Goal: Task Accomplishment & Management: Complete application form

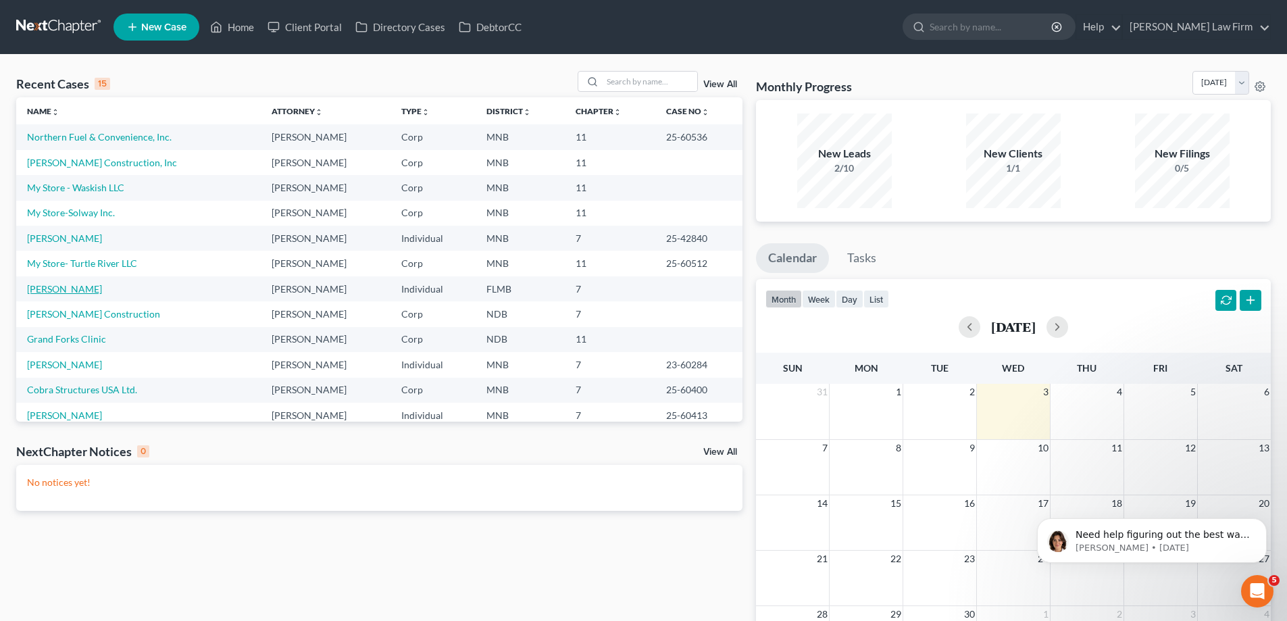
click at [82, 290] on link "[PERSON_NAME]" at bounding box center [64, 288] width 75 height 11
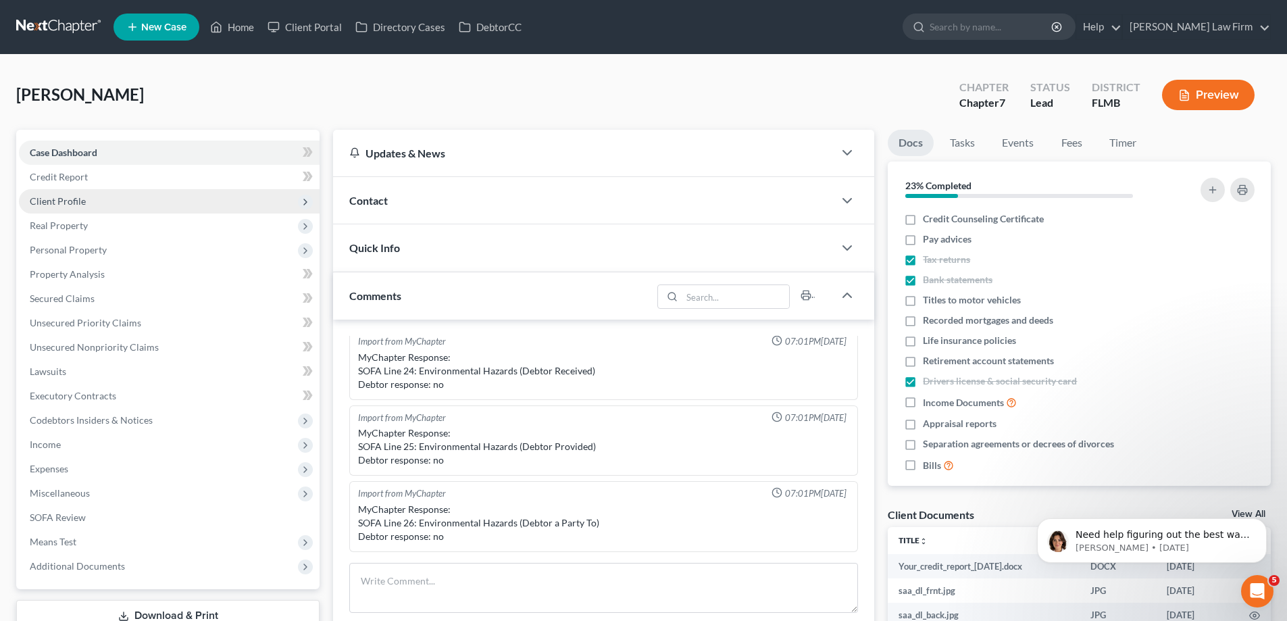
click at [101, 199] on span "Client Profile" at bounding box center [169, 201] width 301 height 24
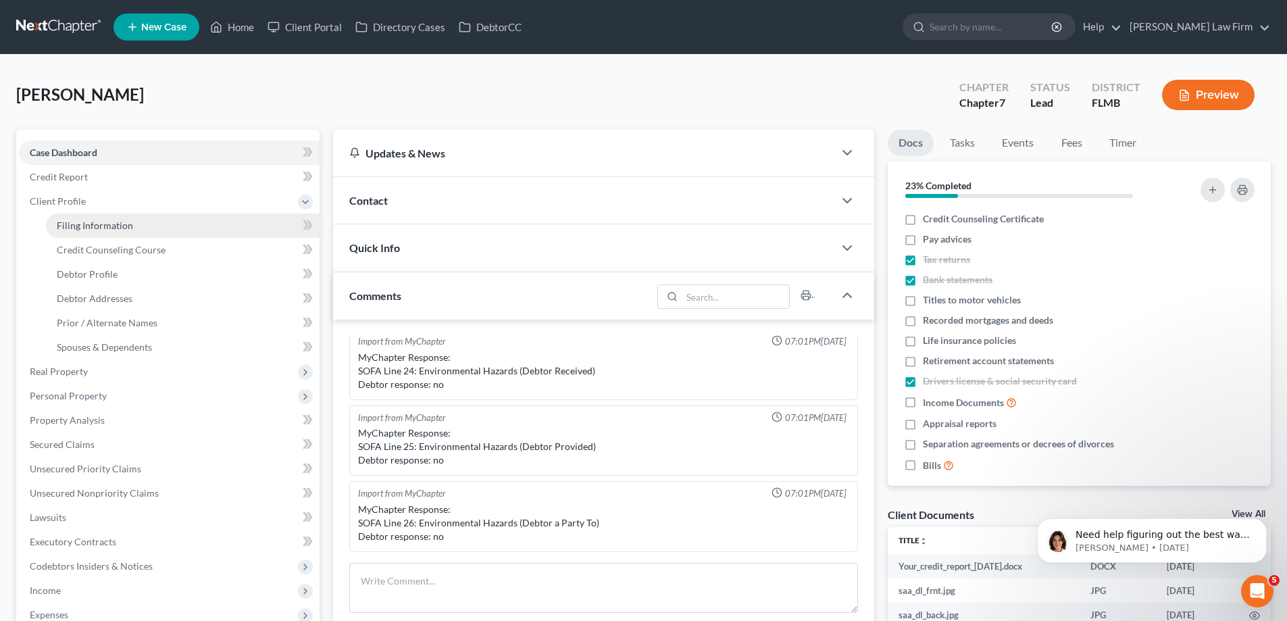
click at [134, 221] on link "Filing Information" at bounding box center [183, 226] width 274 height 24
select select "0"
select select "2"
select select "0"
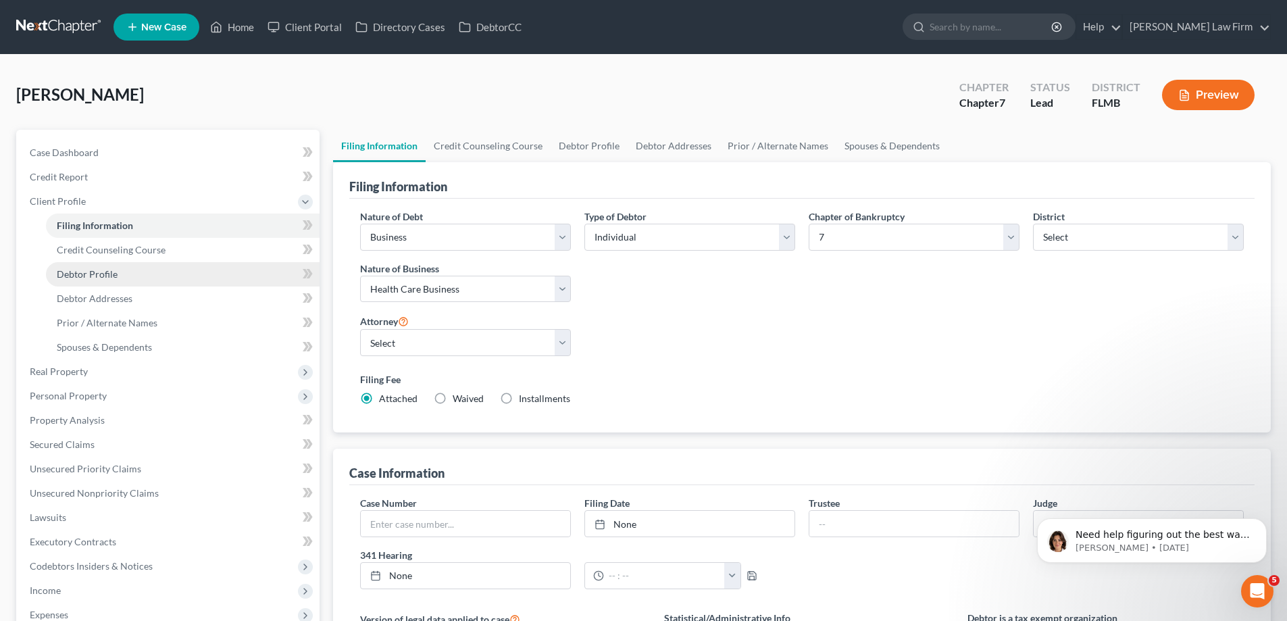
click at [139, 270] on link "Debtor Profile" at bounding box center [183, 274] width 274 height 24
select select "0"
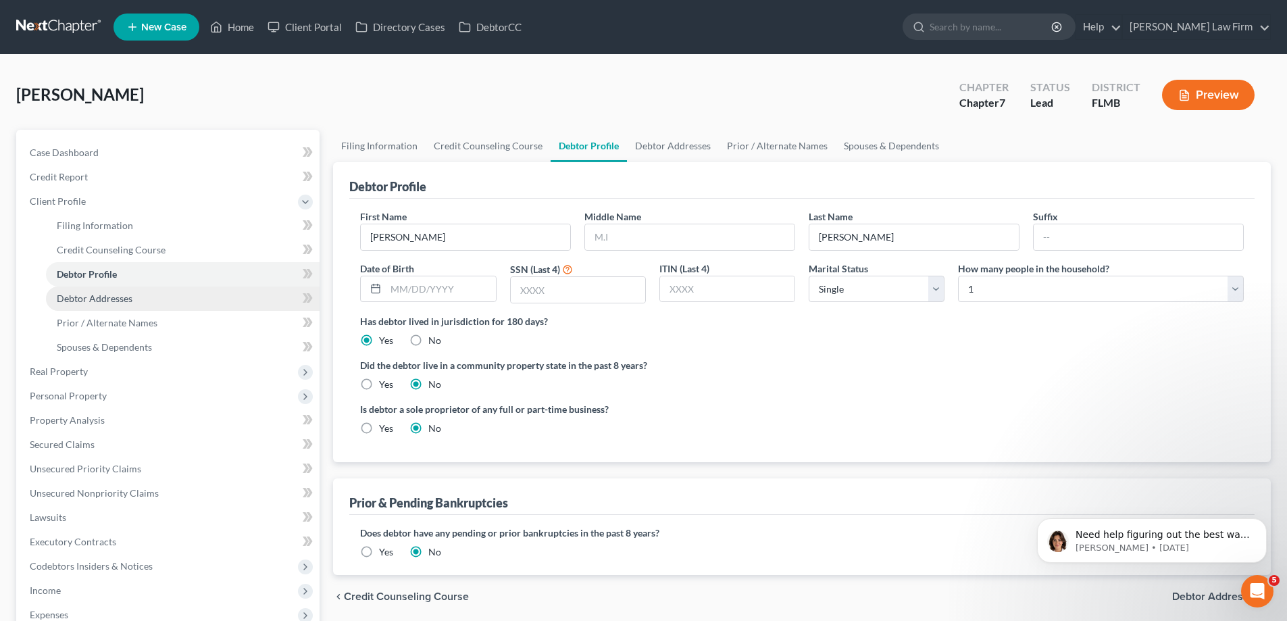
click at [139, 299] on link "Debtor Addresses" at bounding box center [183, 299] width 274 height 24
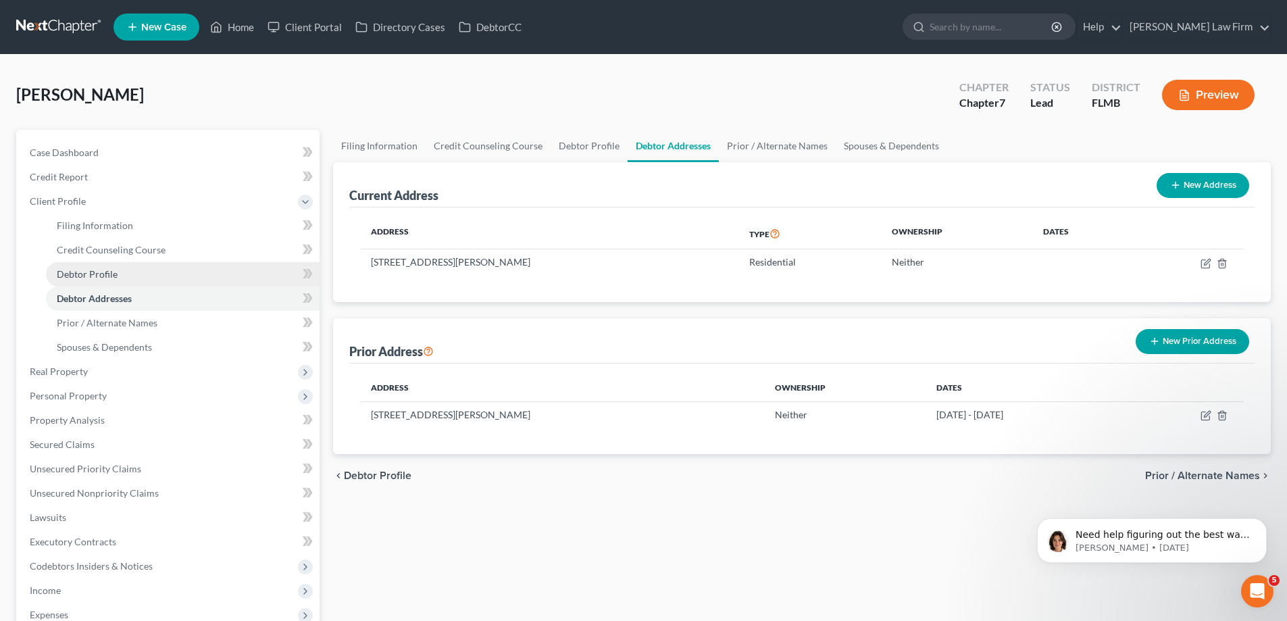
click at [129, 276] on link "Debtor Profile" at bounding box center [183, 274] width 274 height 24
select select "0"
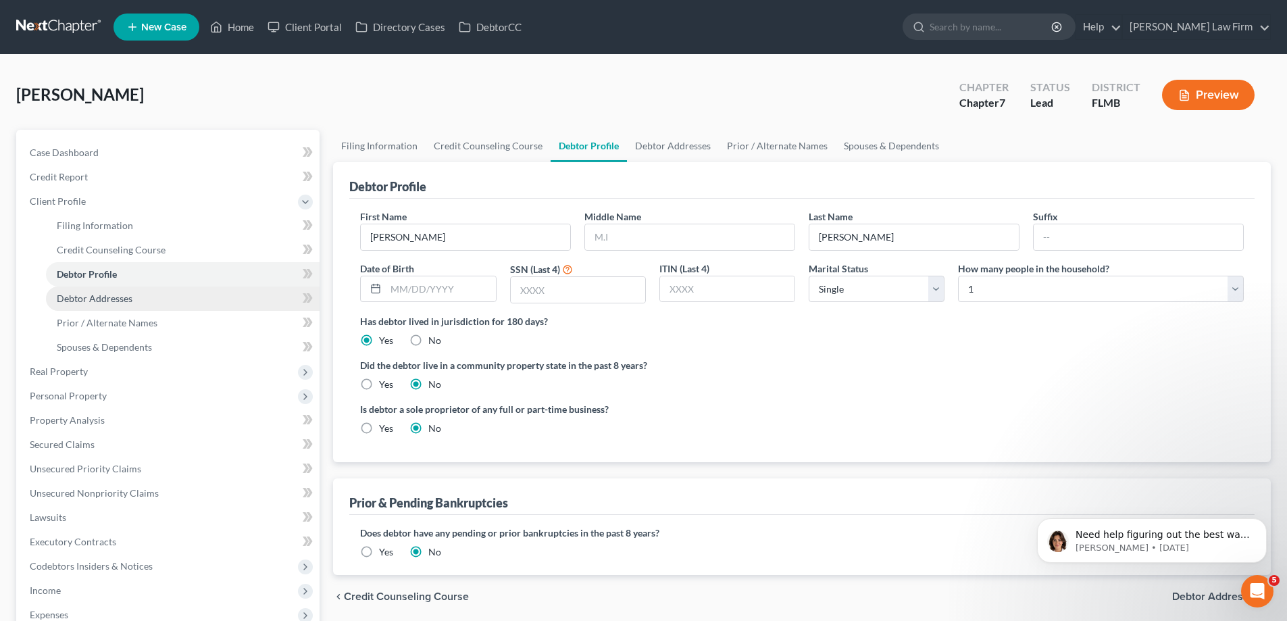
click at [128, 289] on link "Debtor Addresses" at bounding box center [183, 299] width 274 height 24
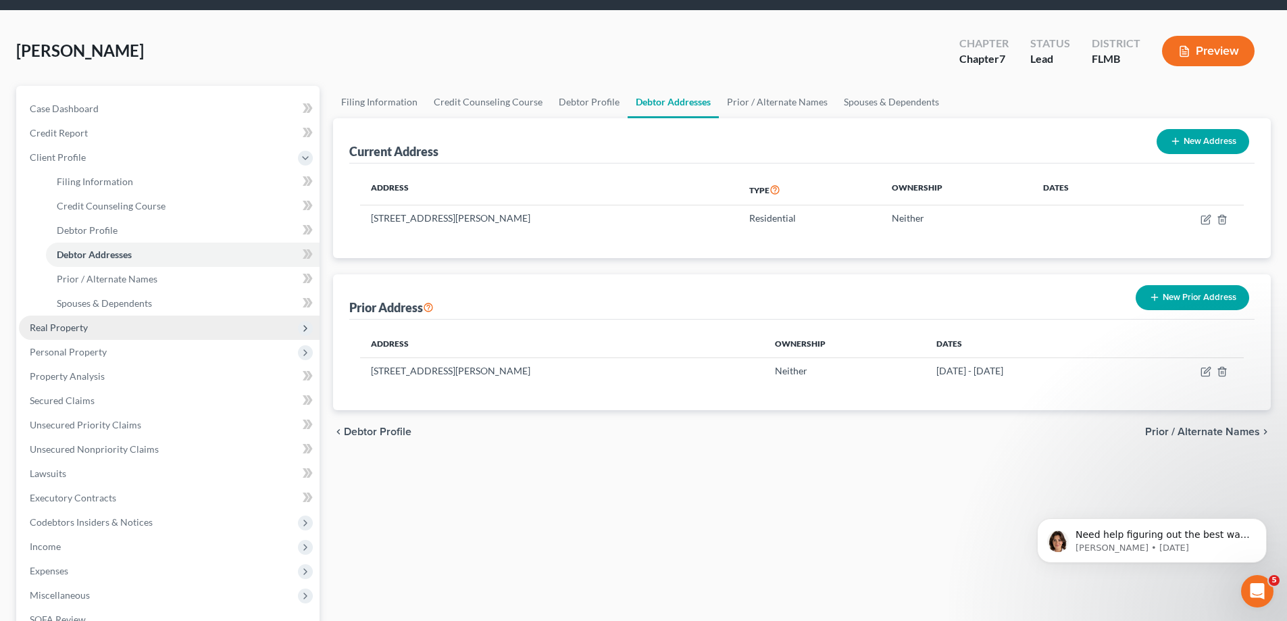
scroll to position [68, 0]
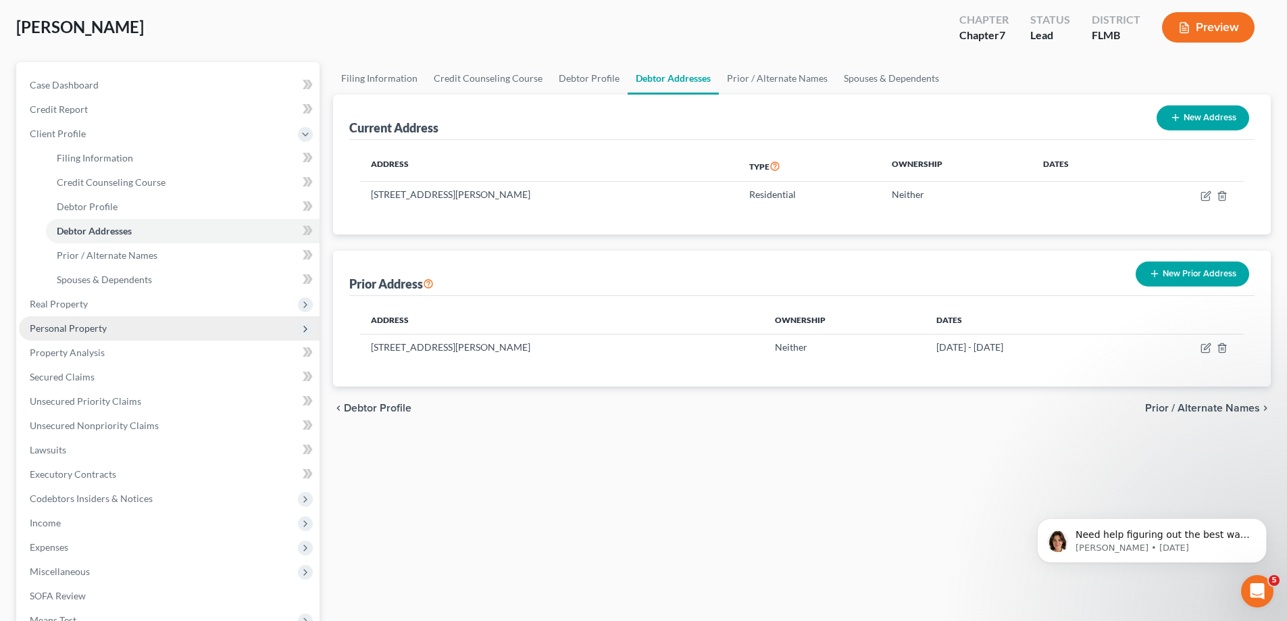
click at [106, 330] on span "Personal Property" at bounding box center [169, 328] width 301 height 24
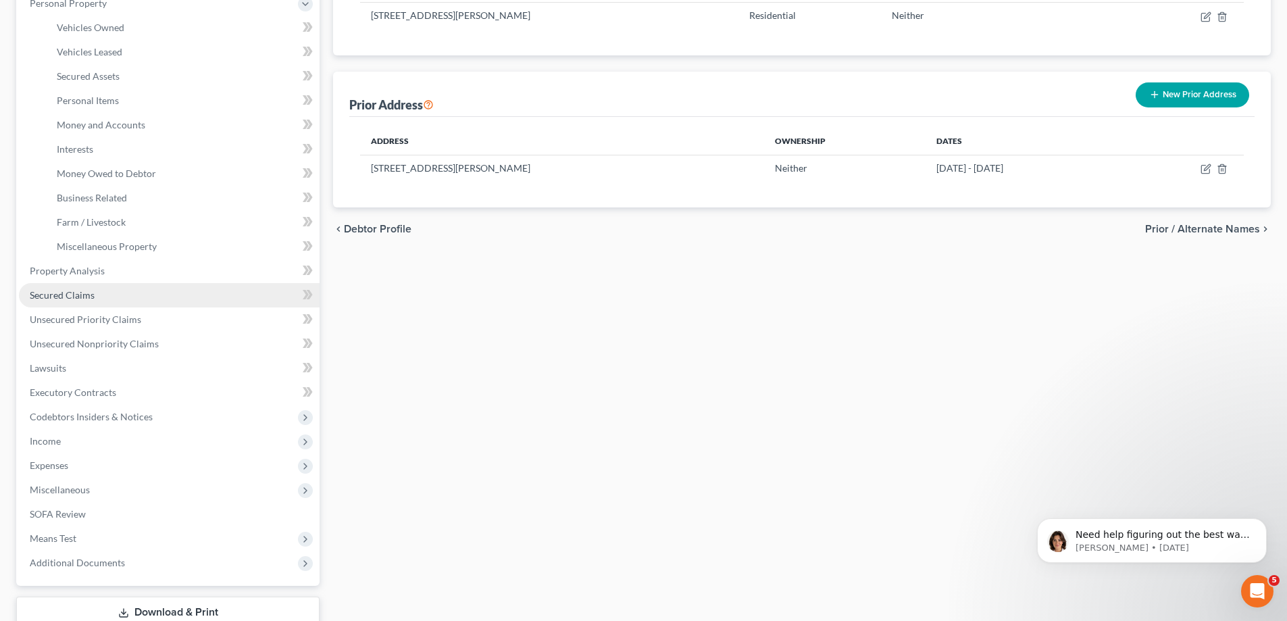
scroll to position [270, 0]
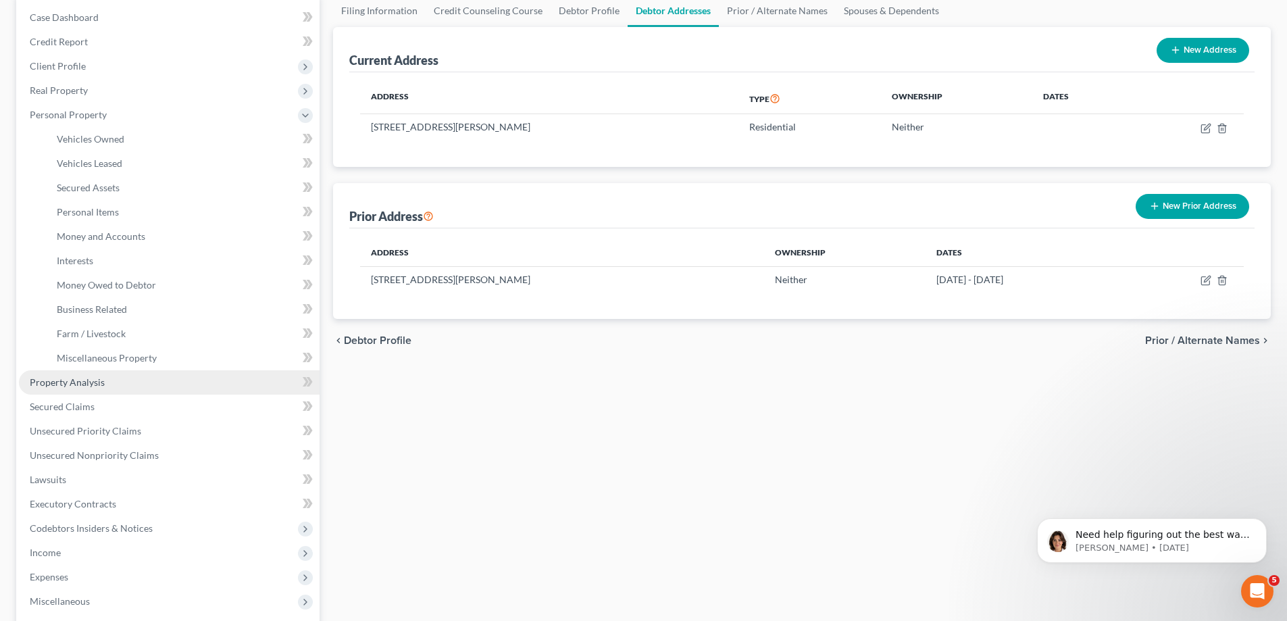
click at [148, 377] on link "Property Analysis" at bounding box center [169, 382] width 301 height 24
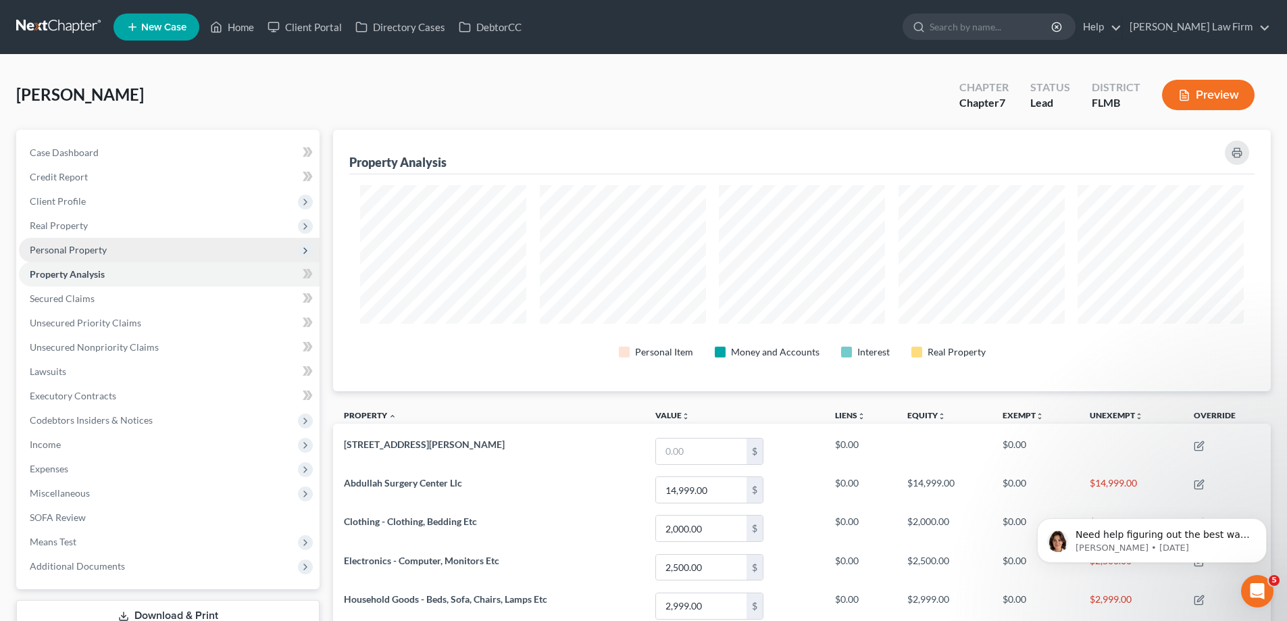
click at [95, 247] on span "Personal Property" at bounding box center [68, 249] width 77 height 11
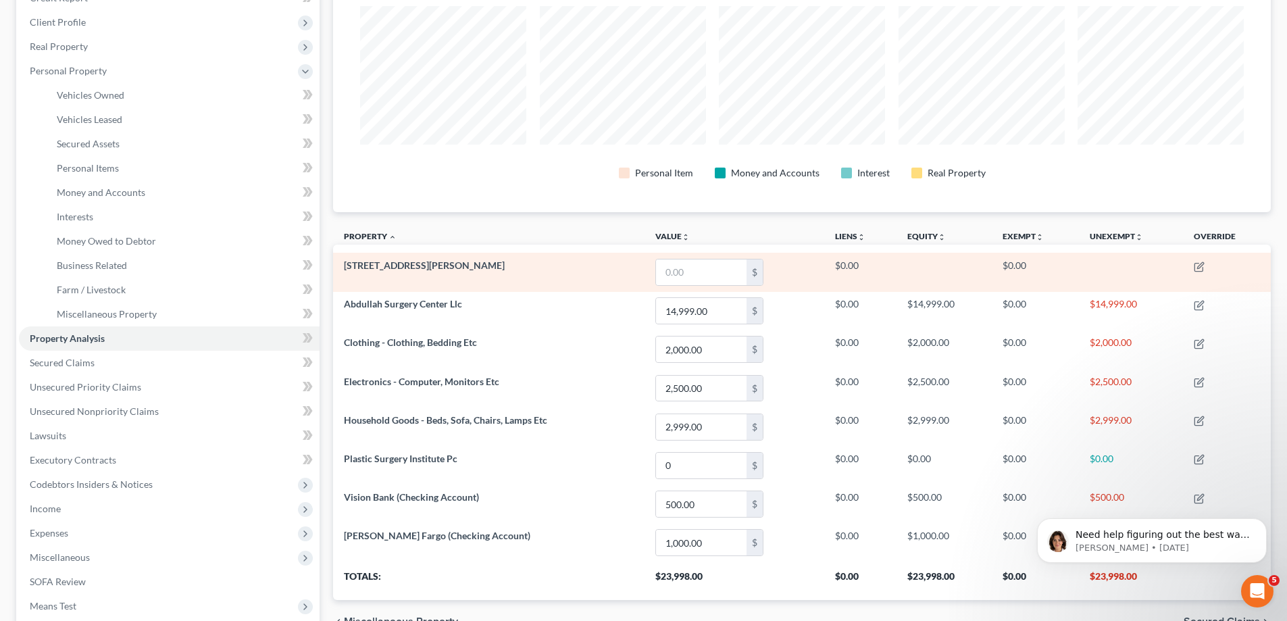
scroll to position [203, 0]
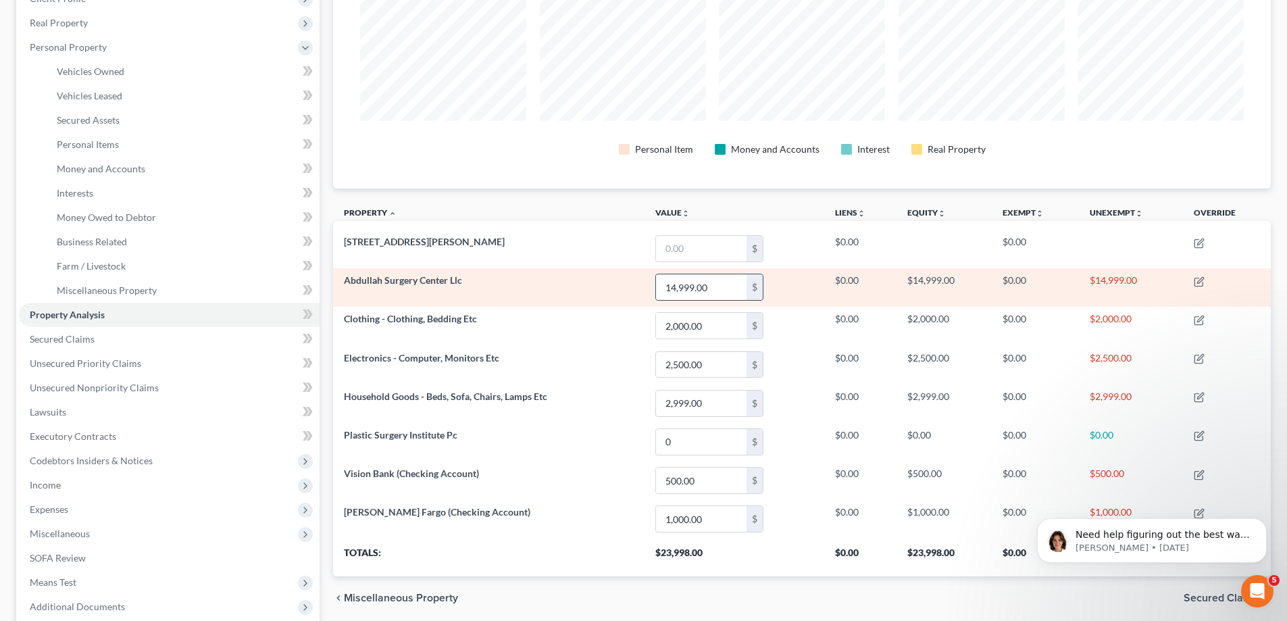
click at [758, 291] on div "$" at bounding box center [755, 287] width 16 height 26
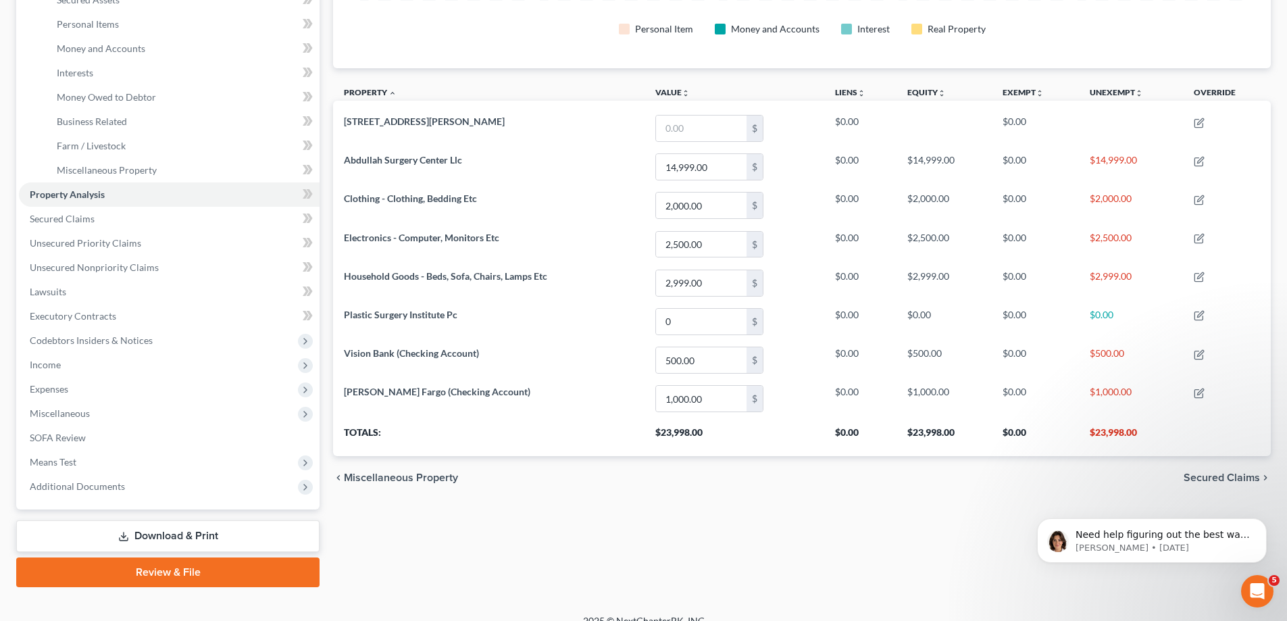
scroll to position [338, 0]
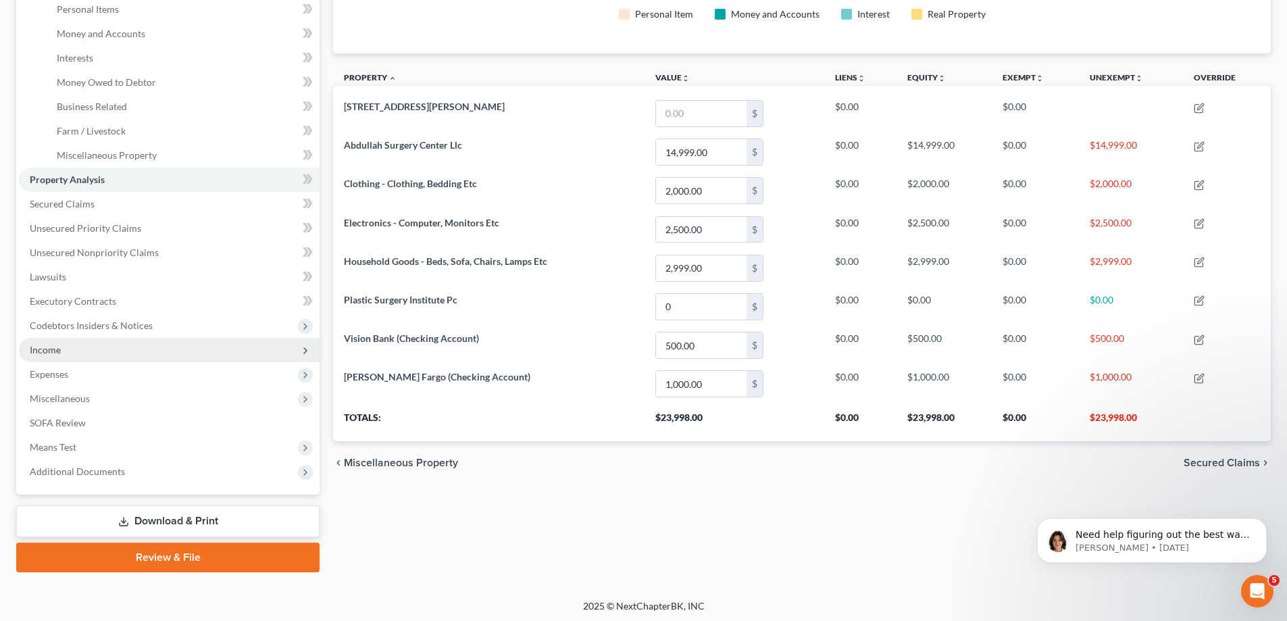
click at [128, 355] on span "Income" at bounding box center [169, 350] width 301 height 24
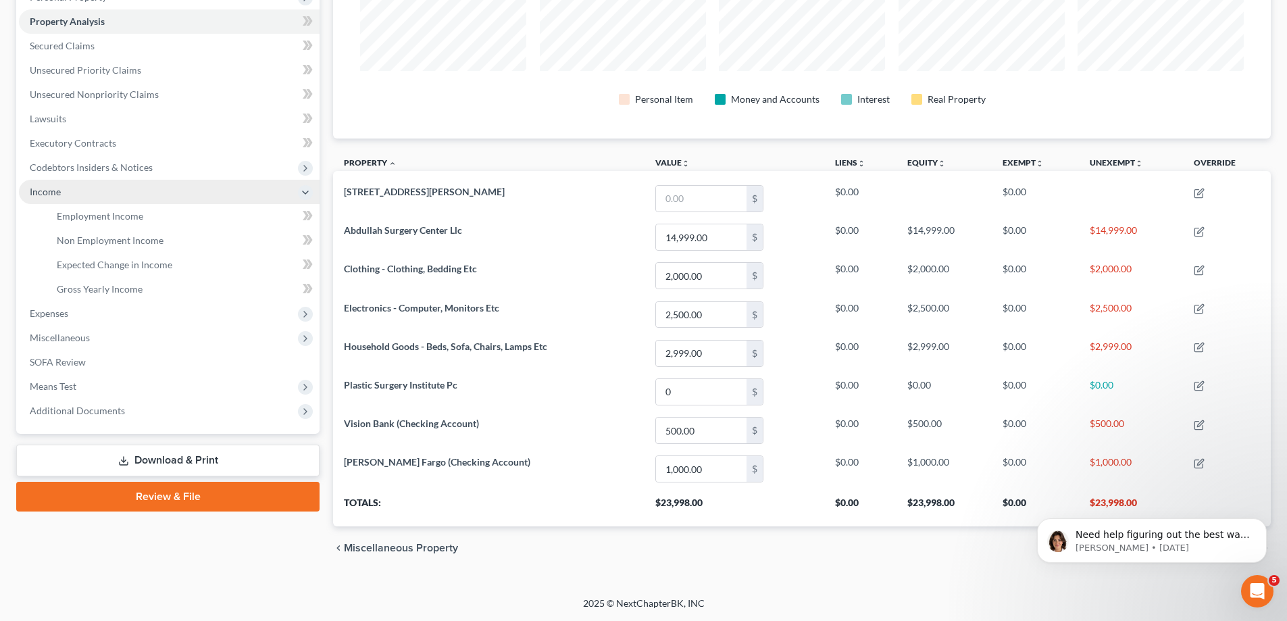
scroll to position [253, 0]
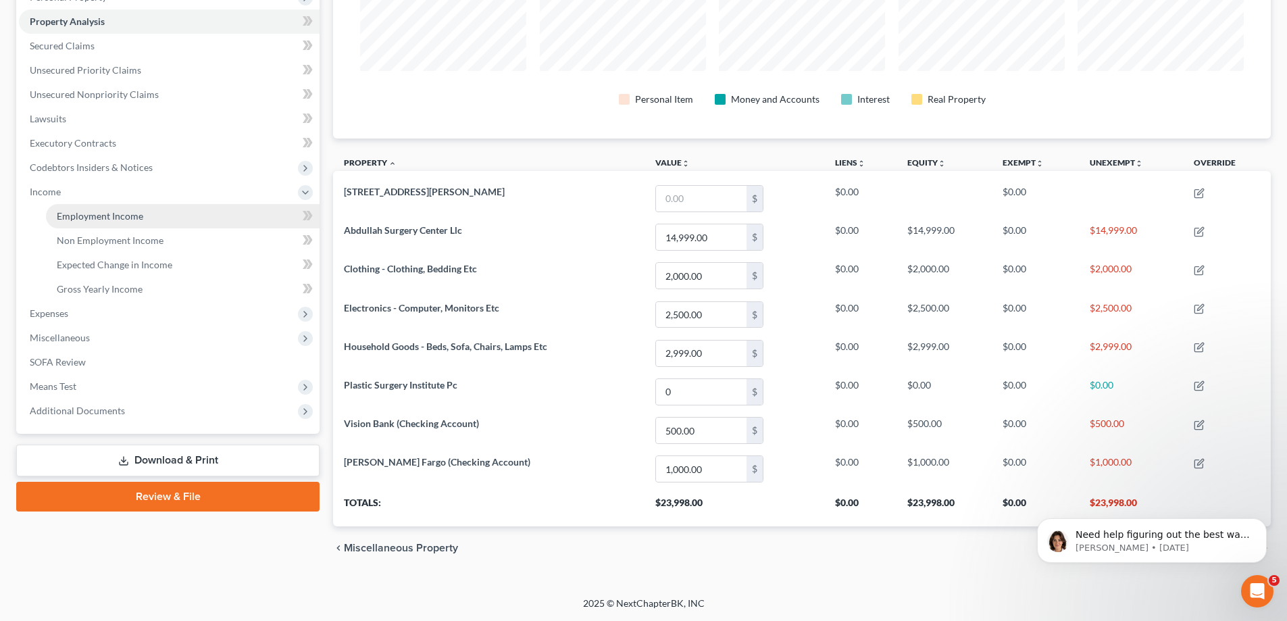
click at [108, 209] on link "Employment Income" at bounding box center [183, 216] width 274 height 24
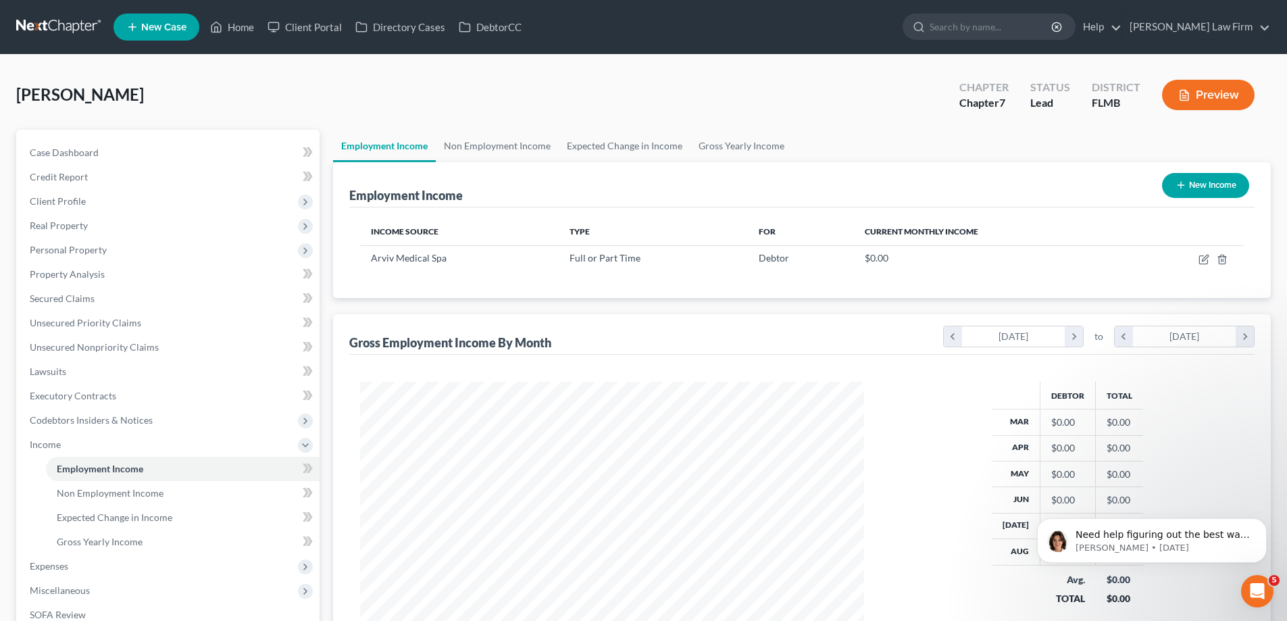
click at [1196, 91] on button "Preview" at bounding box center [1208, 95] width 93 height 30
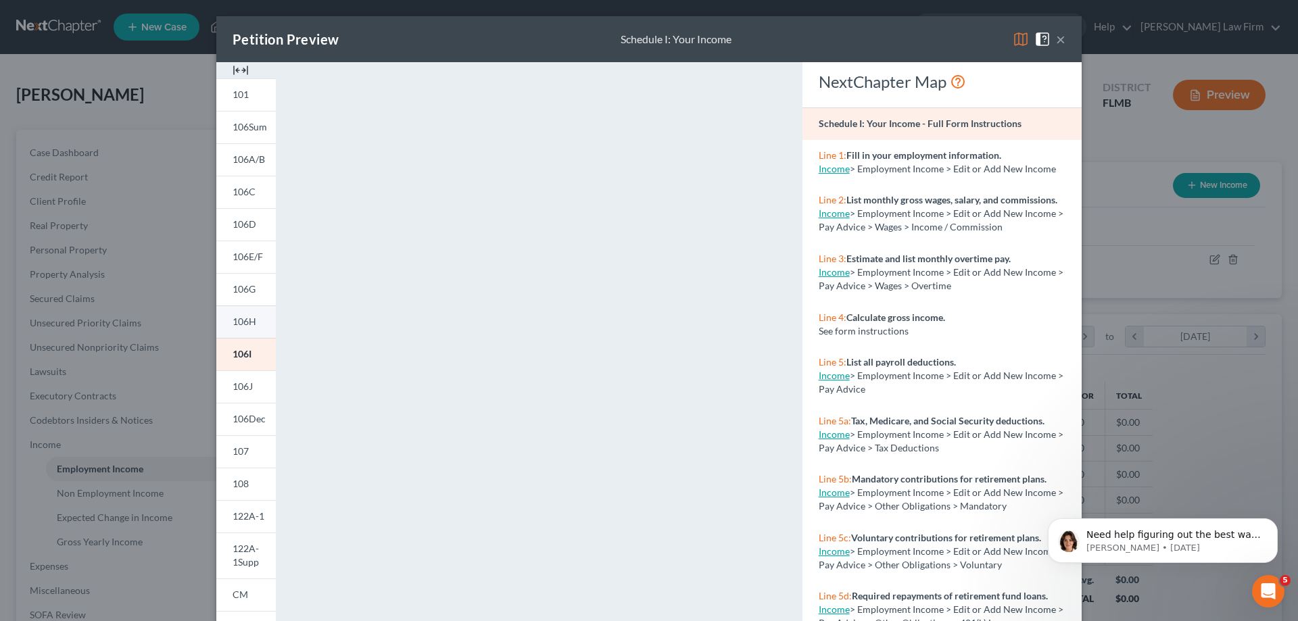
click at [238, 318] on span "106H" at bounding box center [244, 321] width 24 height 11
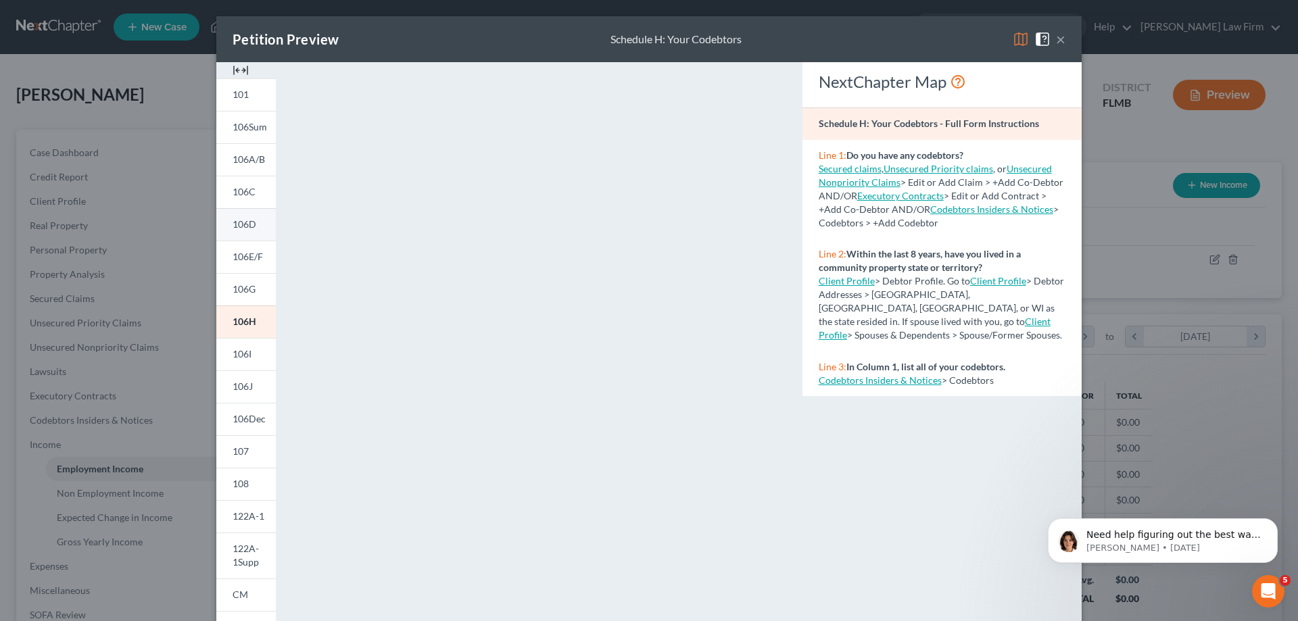
click at [238, 225] on span "106D" at bounding box center [244, 223] width 24 height 11
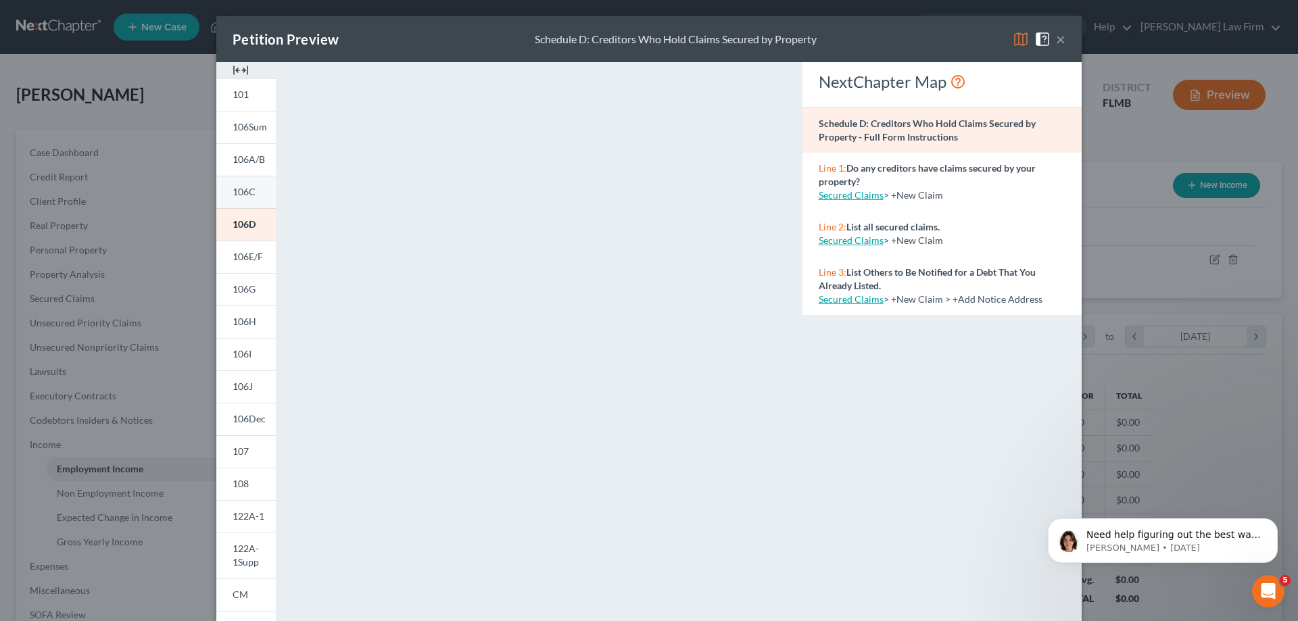
click at [236, 187] on span "106C" at bounding box center [243, 191] width 23 height 11
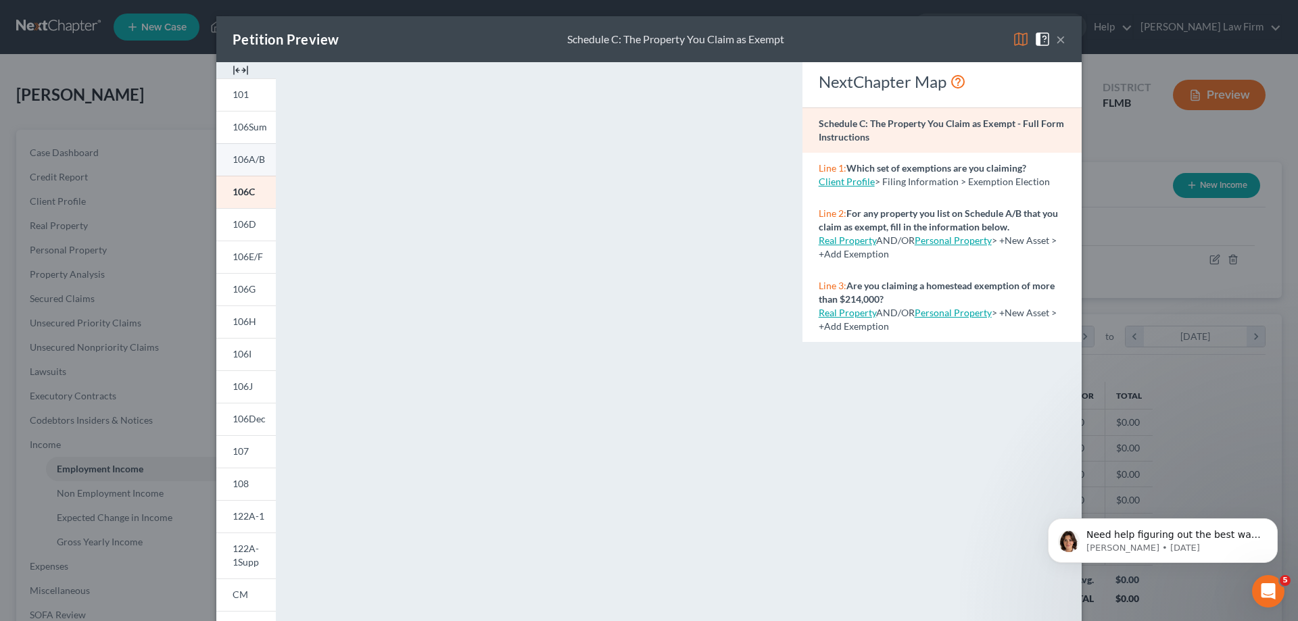
click at [238, 159] on span "106A/B" at bounding box center [248, 158] width 32 height 11
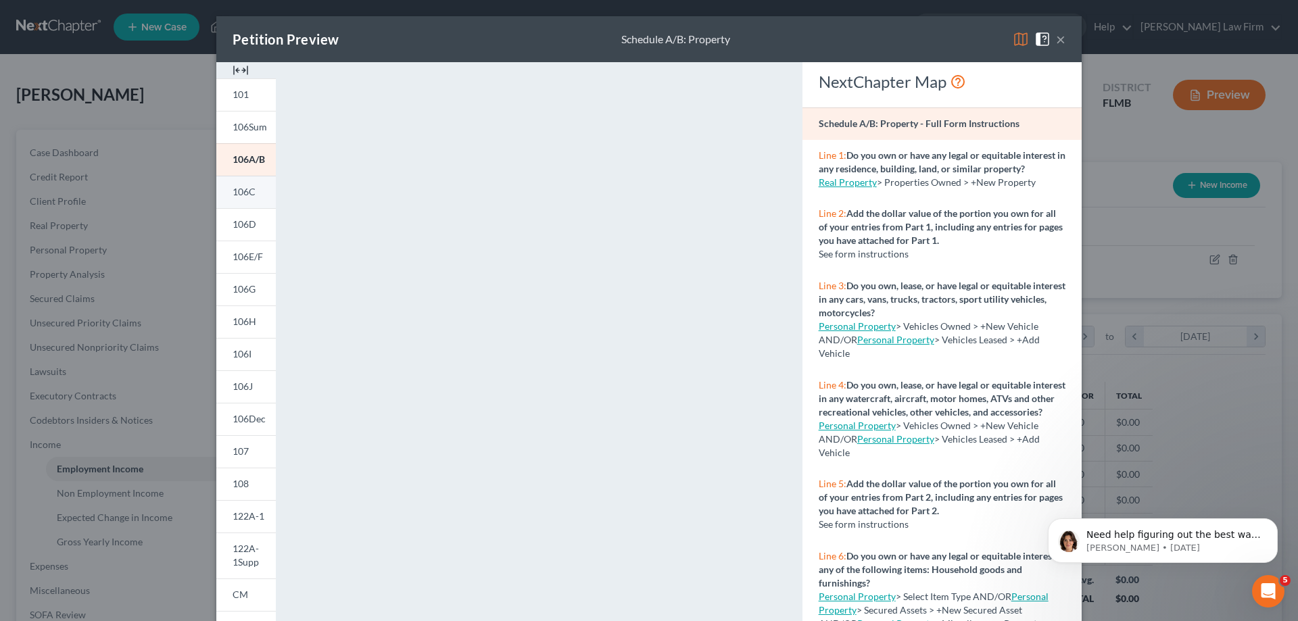
click at [237, 189] on span "106C" at bounding box center [243, 191] width 23 height 11
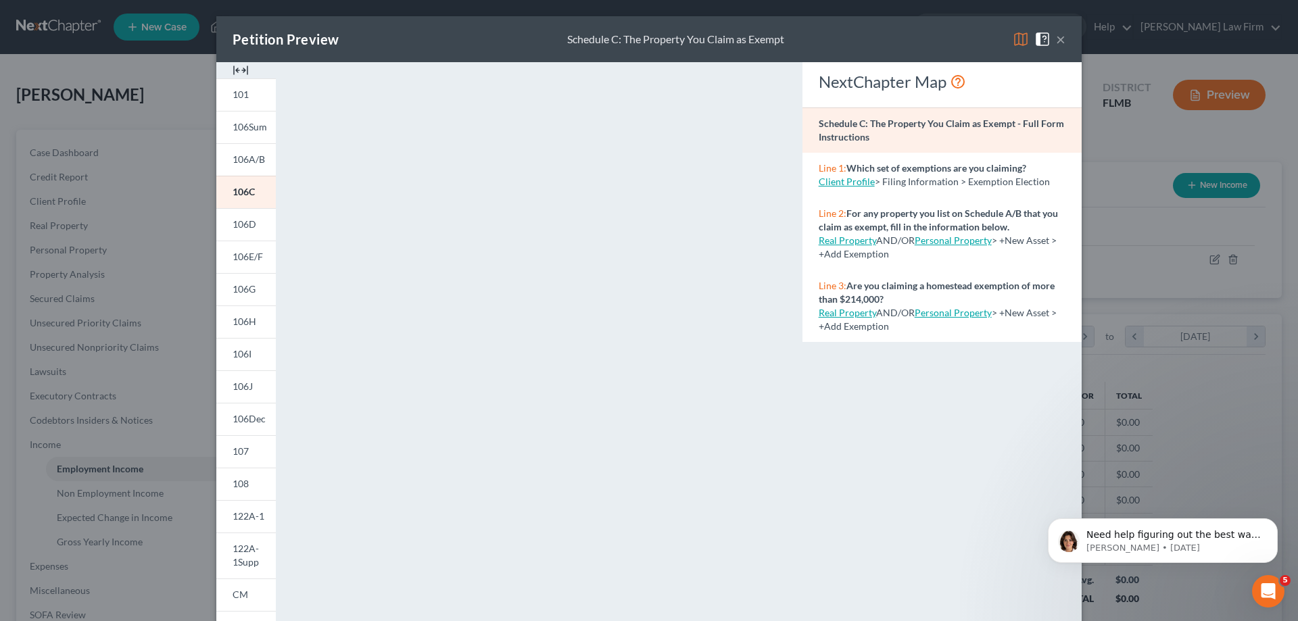
click at [1056, 38] on button "×" at bounding box center [1060, 39] width 9 height 16
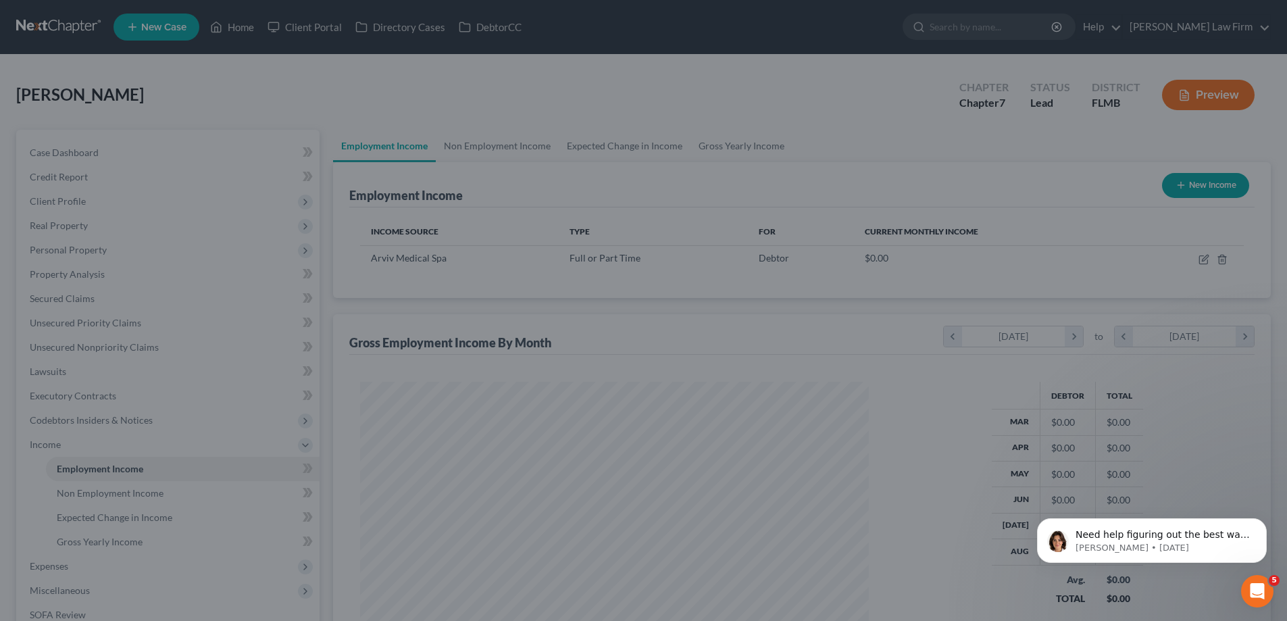
scroll to position [675600, 675320]
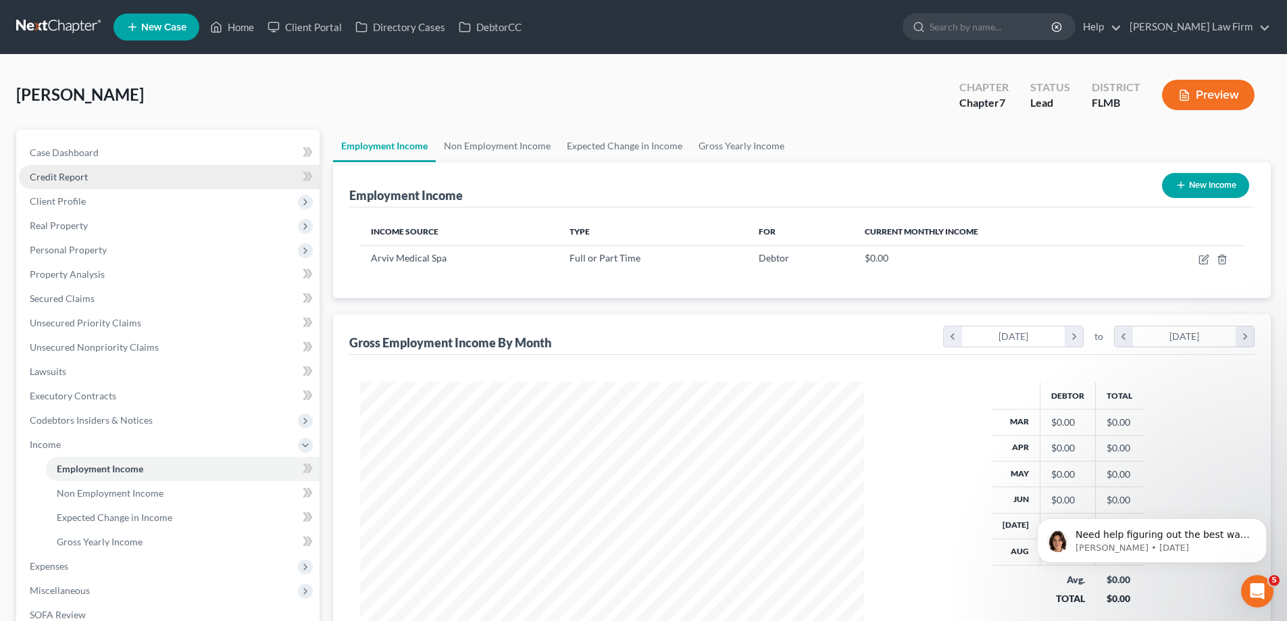
click at [104, 177] on link "Credit Report" at bounding box center [169, 177] width 301 height 24
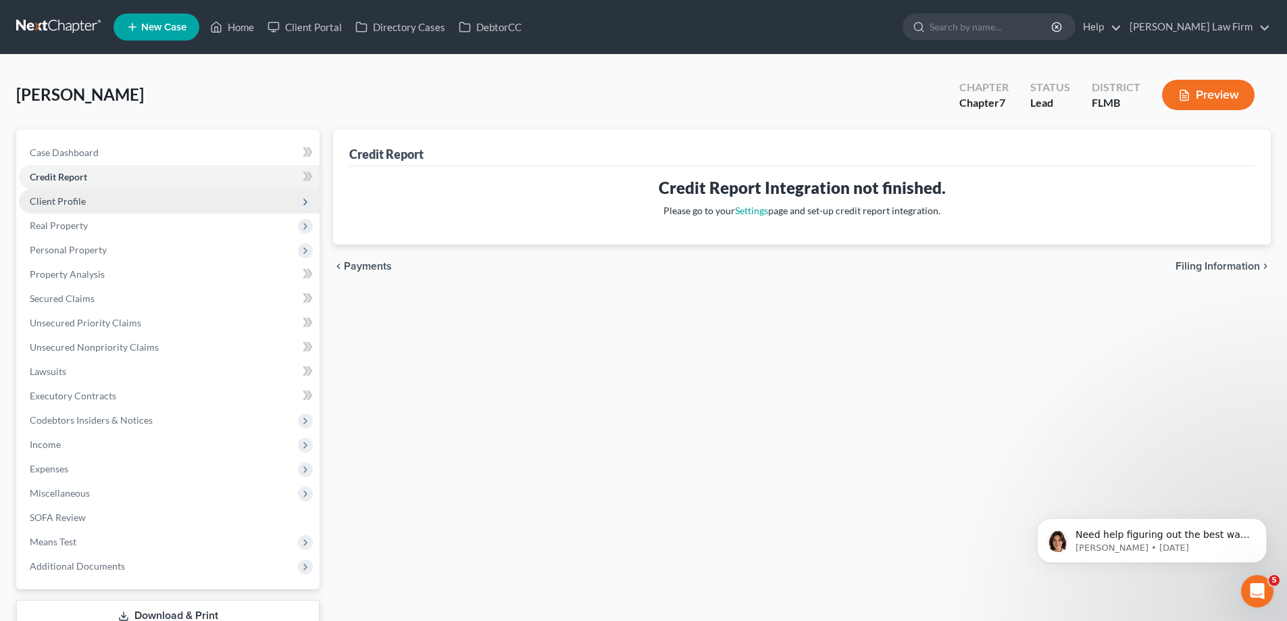
click at [101, 199] on span "Client Profile" at bounding box center [169, 201] width 301 height 24
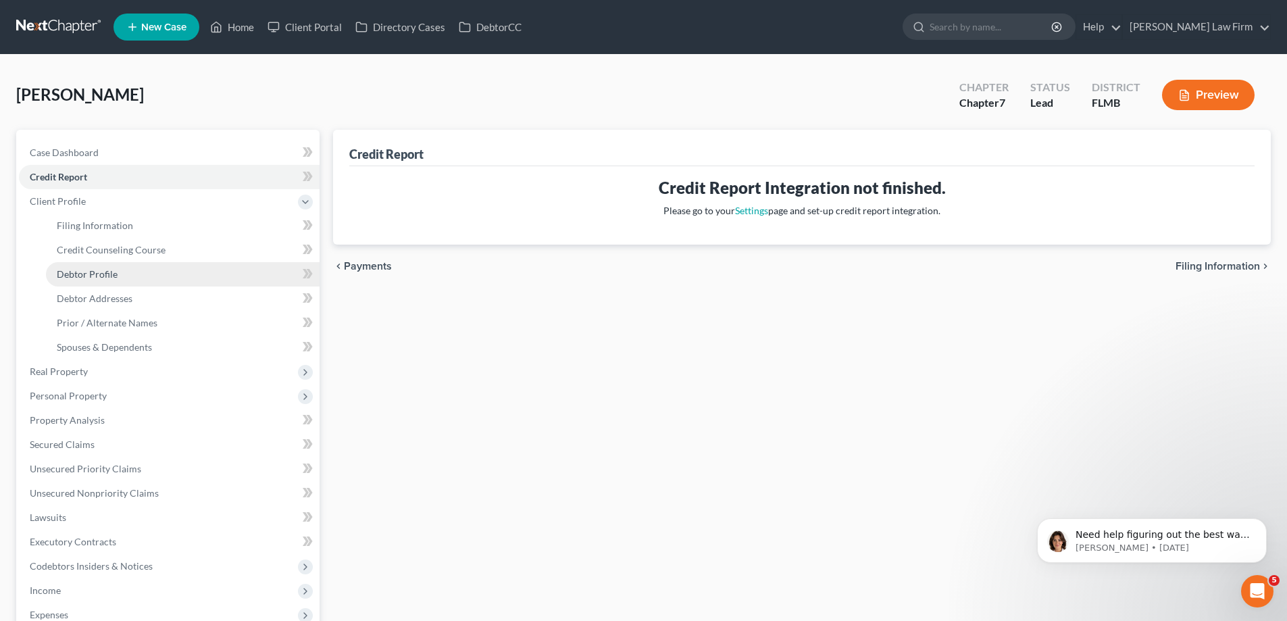
drag, startPoint x: 135, startPoint y: 282, endPoint x: 107, endPoint y: 275, distance: 29.2
click at [107, 275] on span "Debtor Profile" at bounding box center [87, 273] width 61 height 11
select select "0"
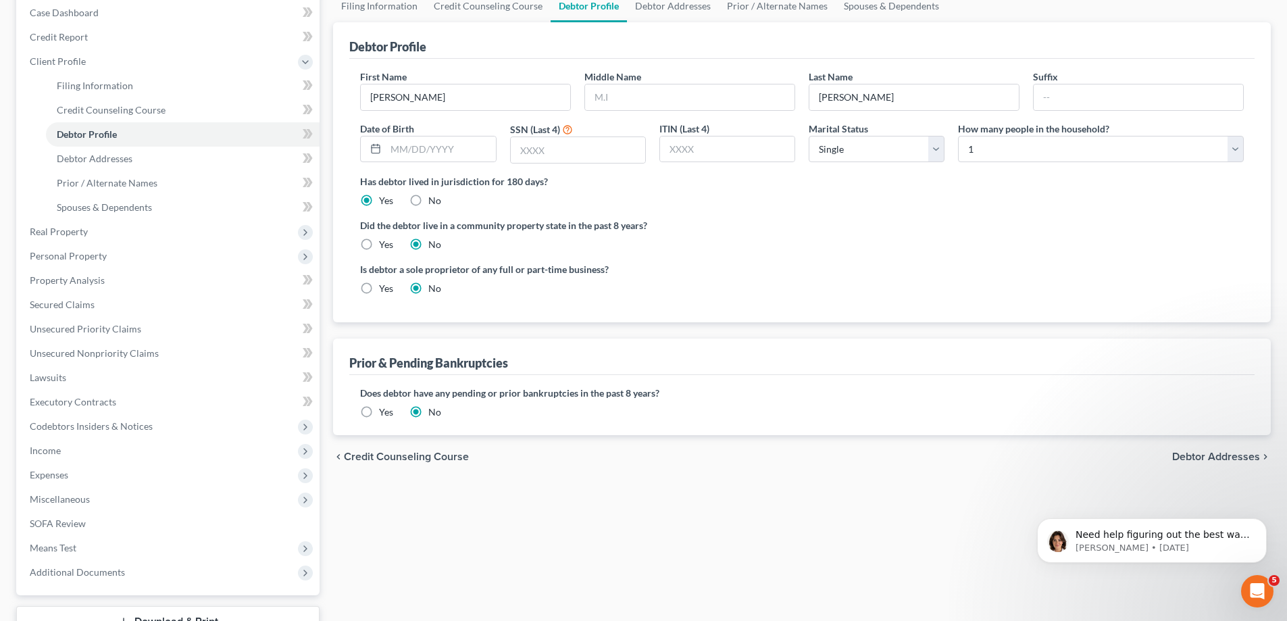
scroll to position [108, 0]
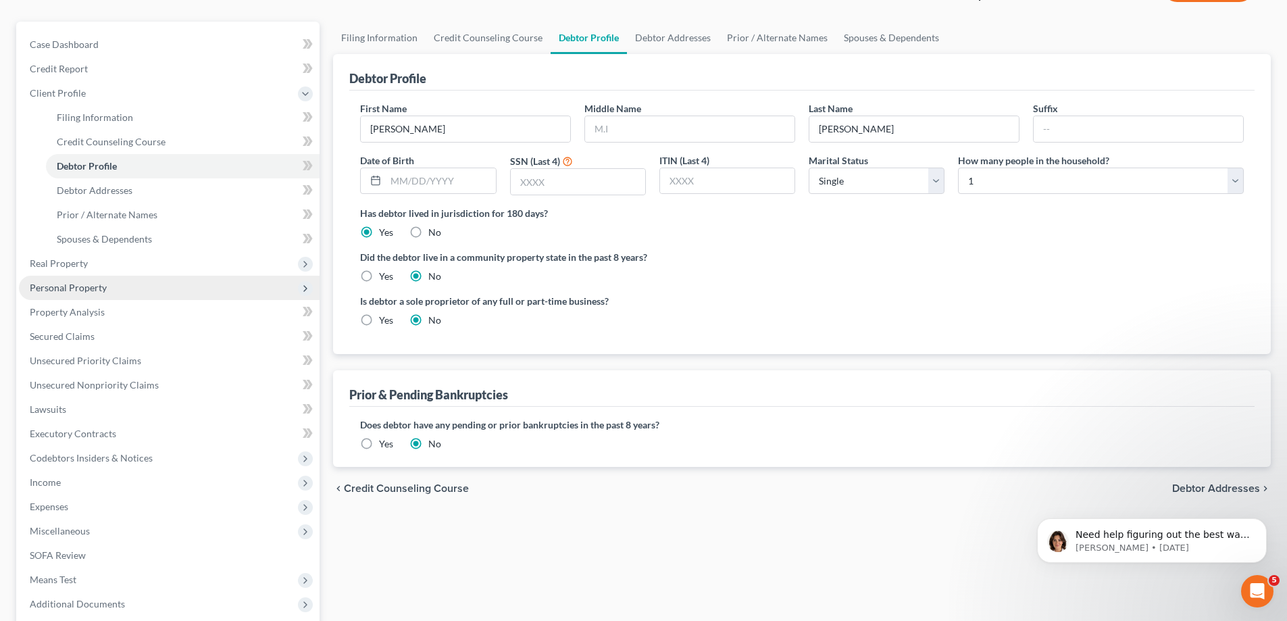
click at [101, 289] on span "Personal Property" at bounding box center [68, 287] width 77 height 11
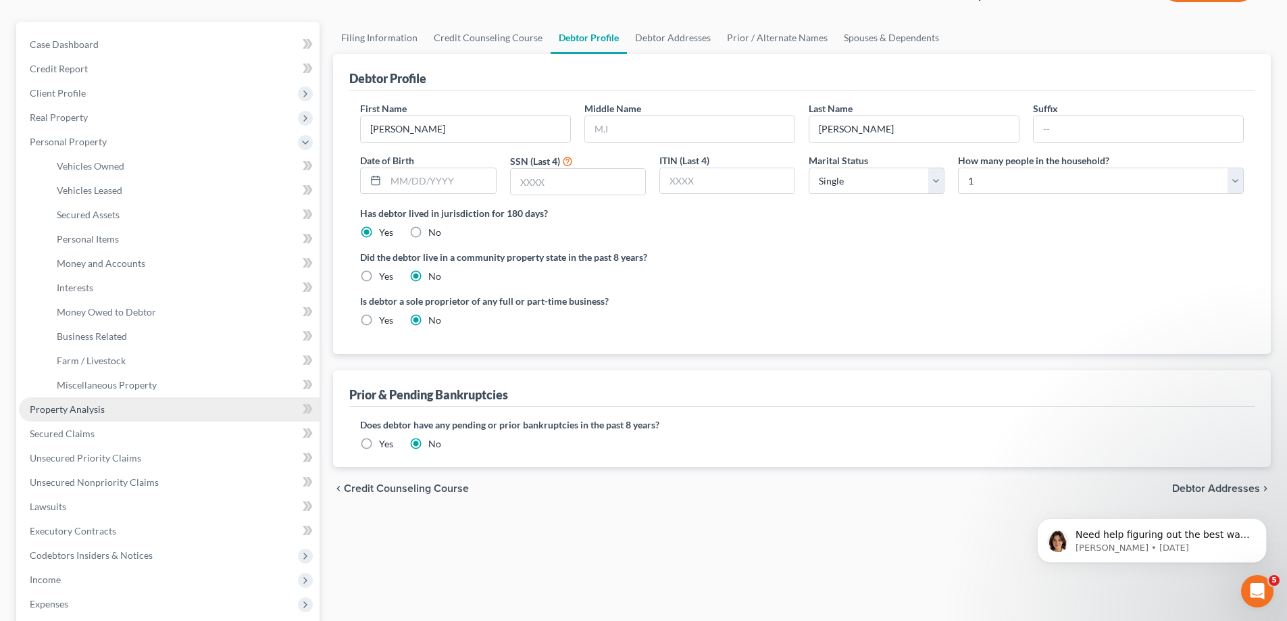
click at [103, 413] on link "Property Analysis" at bounding box center [169, 409] width 301 height 24
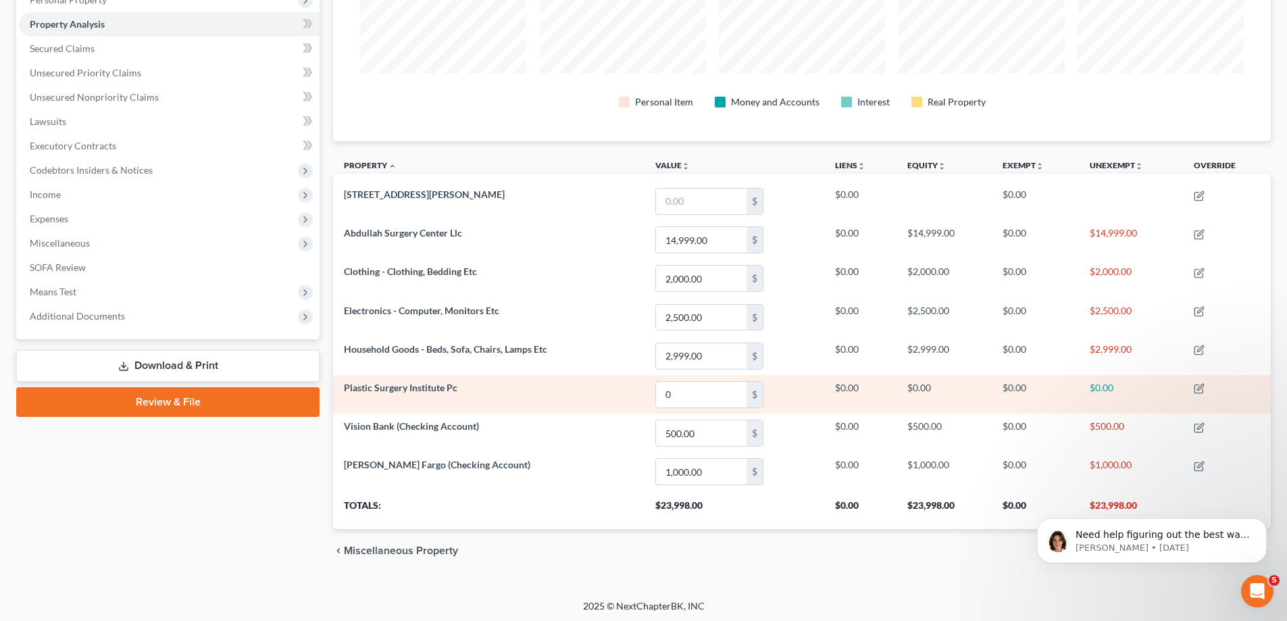
scroll to position [253, 0]
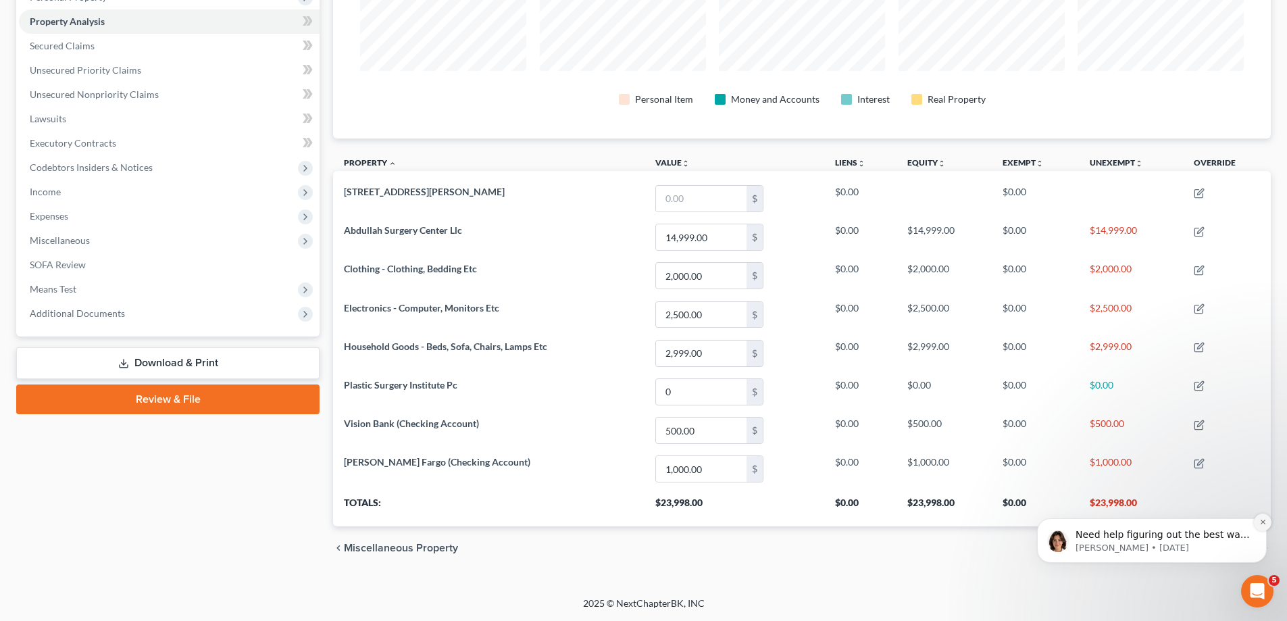
click at [1262, 526] on icon "Dismiss notification" at bounding box center [1263, 521] width 7 height 7
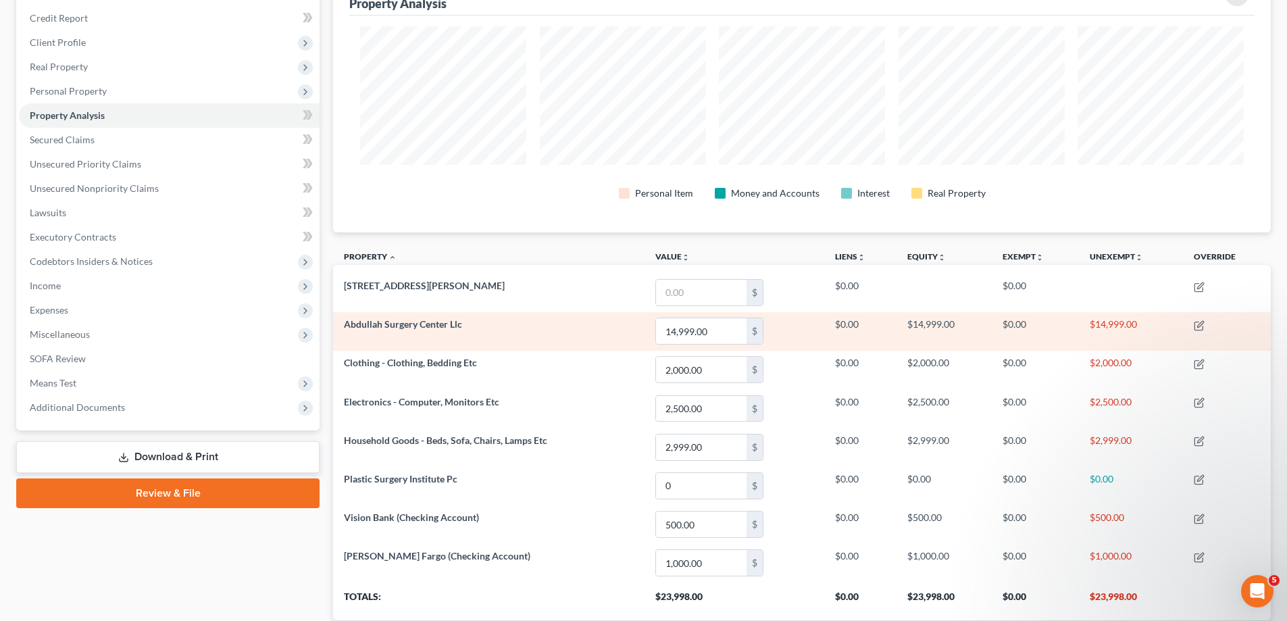
scroll to position [118, 0]
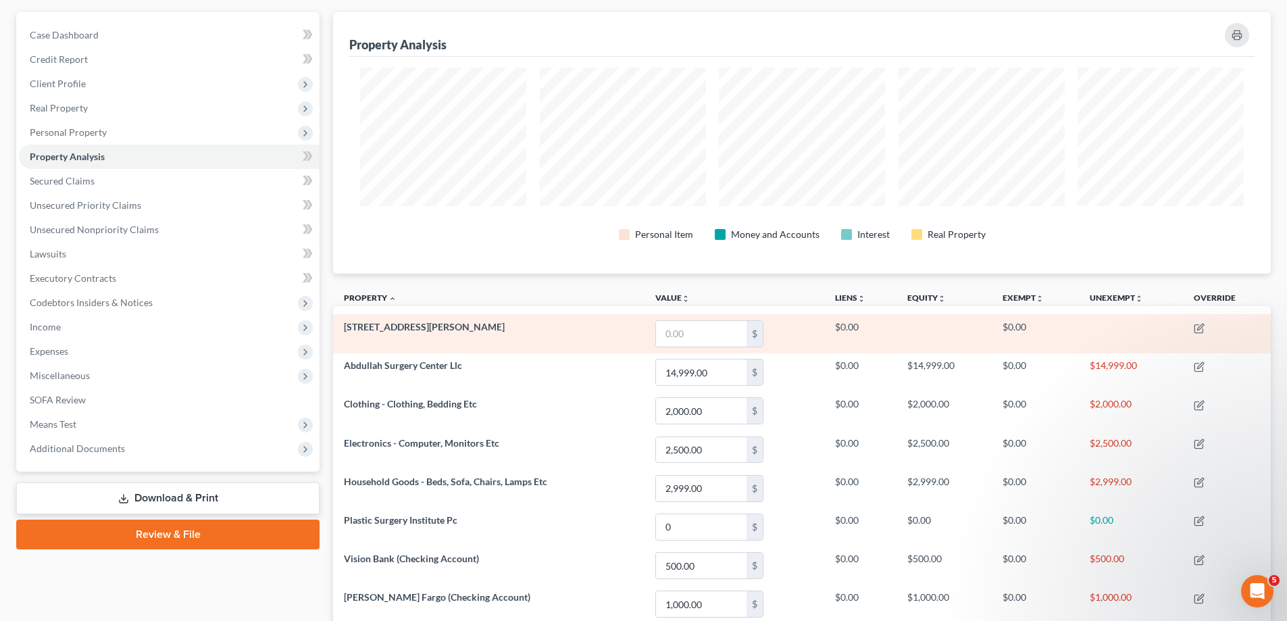
click at [393, 326] on span "[STREET_ADDRESS][PERSON_NAME]" at bounding box center [424, 326] width 161 height 11
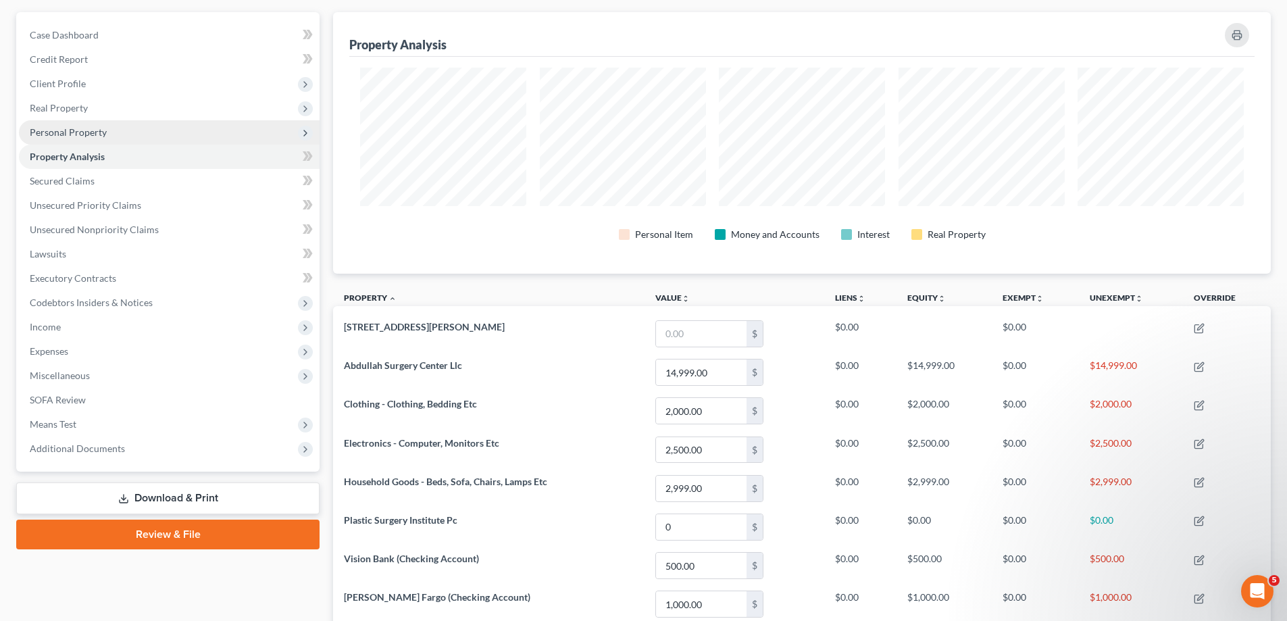
click at [145, 132] on span "Personal Property" at bounding box center [169, 132] width 301 height 24
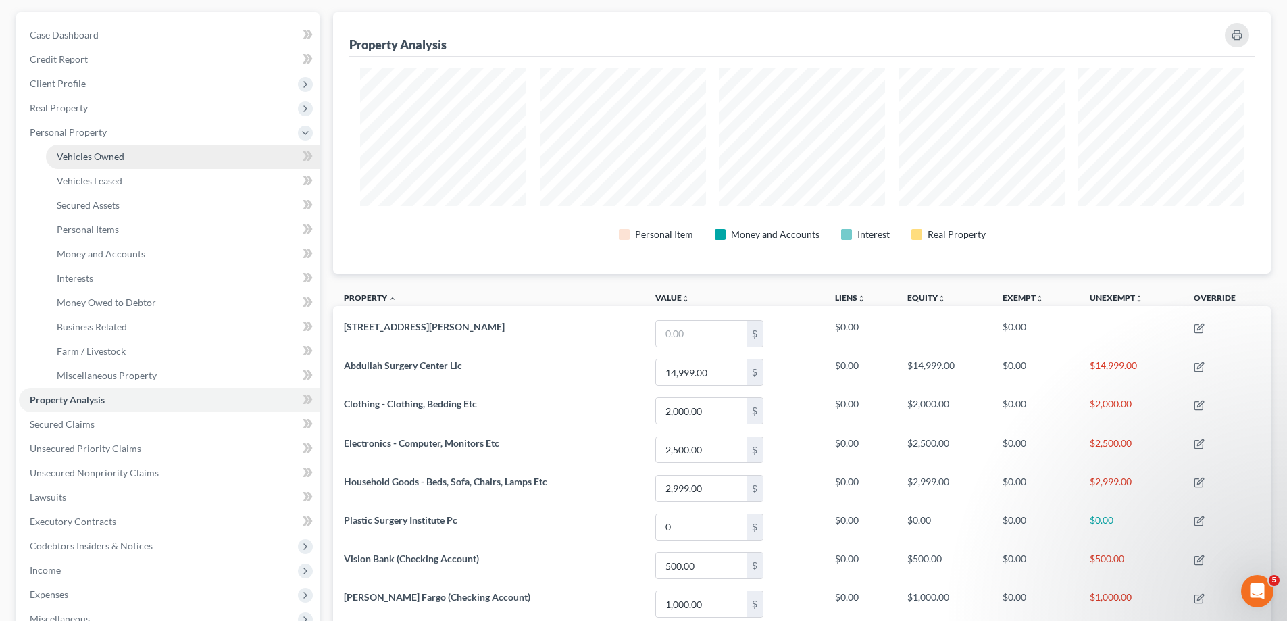
click at [133, 149] on link "Vehicles Owned" at bounding box center [183, 157] width 274 height 24
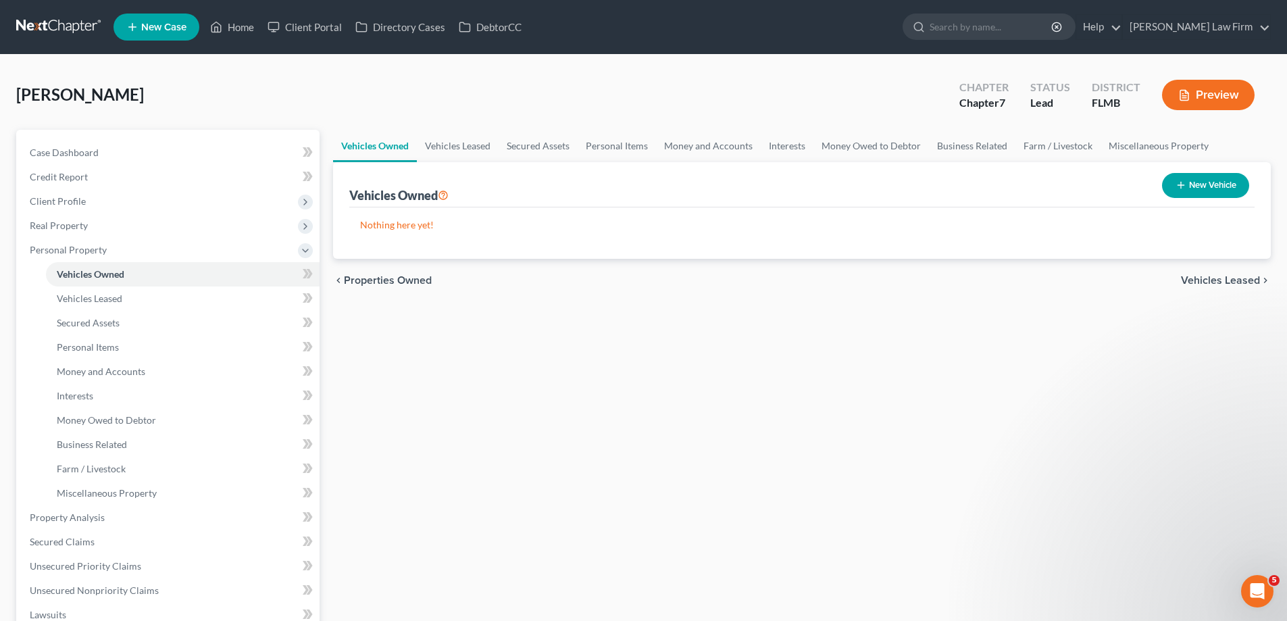
click at [1202, 282] on span "Vehicles Leased" at bounding box center [1220, 280] width 79 height 11
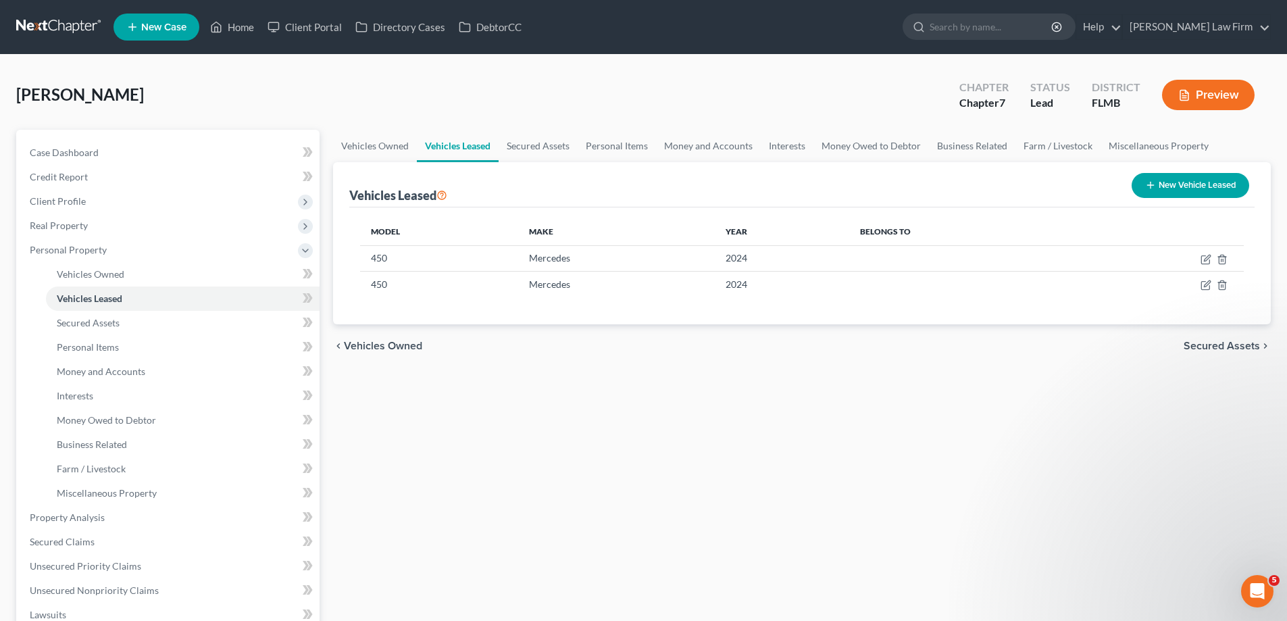
click at [1220, 346] on span "Secured Assets" at bounding box center [1222, 346] width 76 height 11
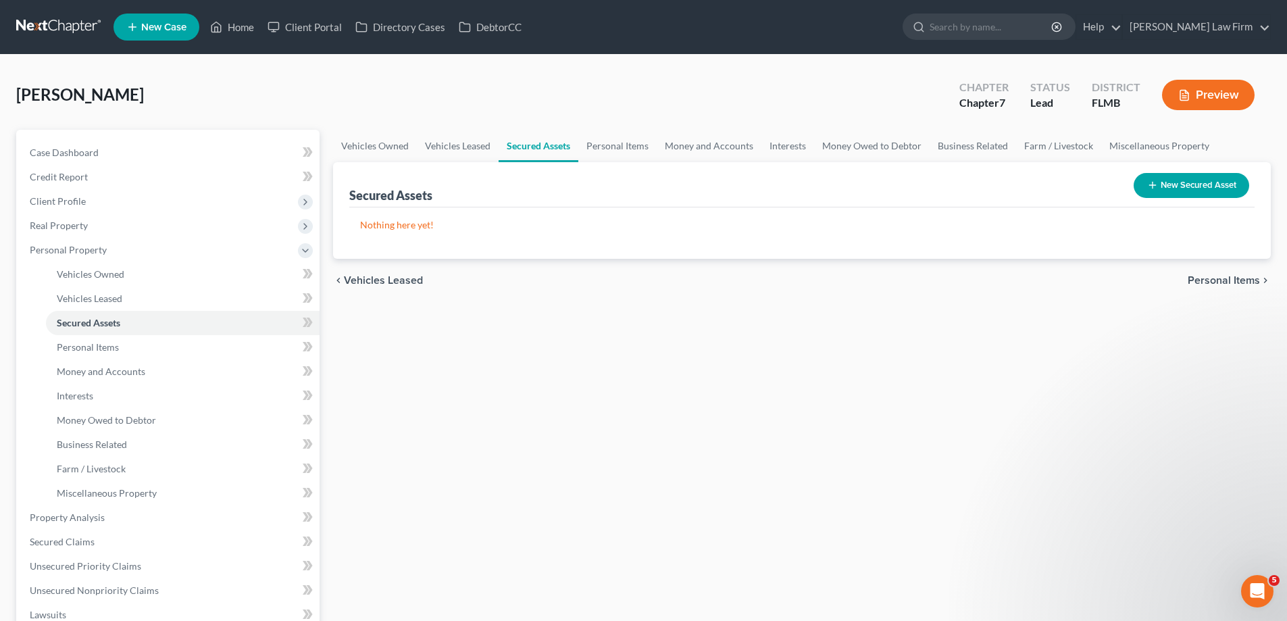
click at [1217, 283] on span "Personal Items" at bounding box center [1224, 280] width 72 height 11
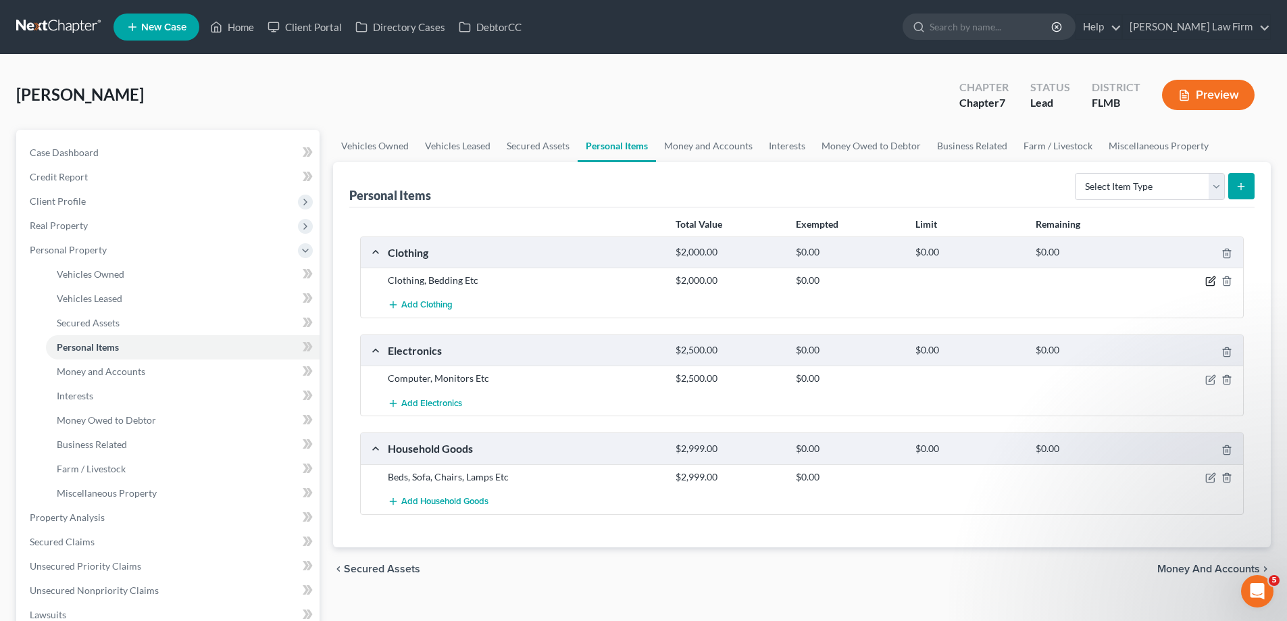
click at [1211, 283] on icon "button" at bounding box center [1212, 280] width 6 height 6
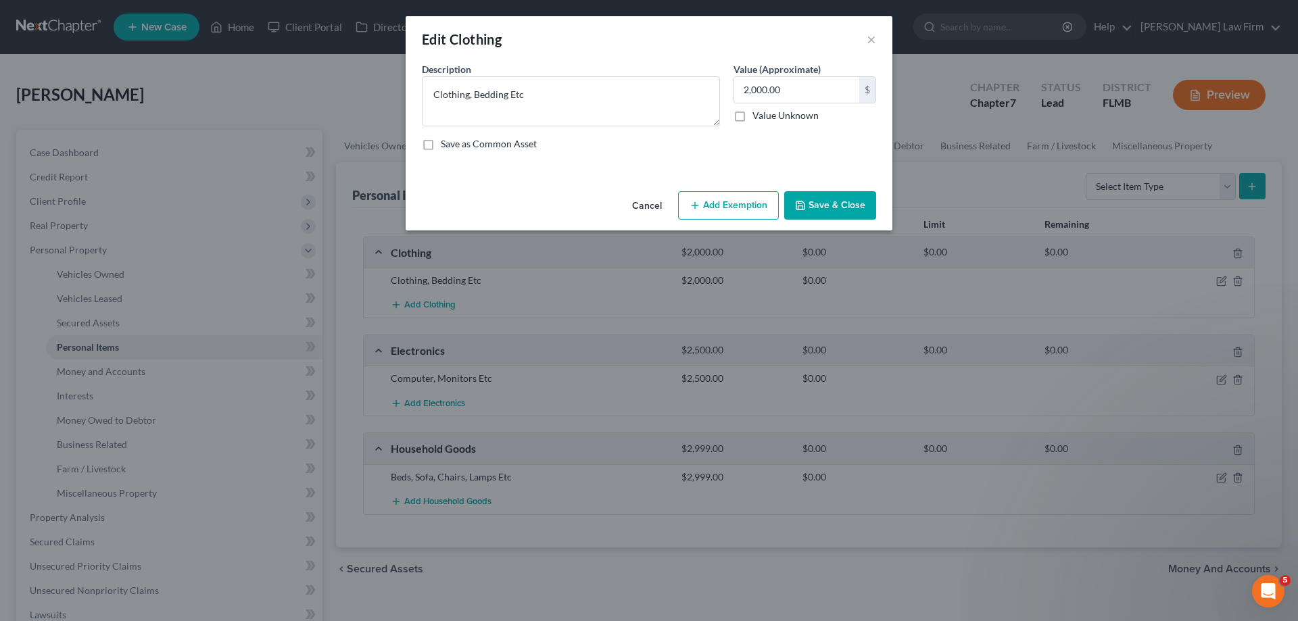
click at [722, 204] on button "Add Exemption" at bounding box center [728, 205] width 101 height 28
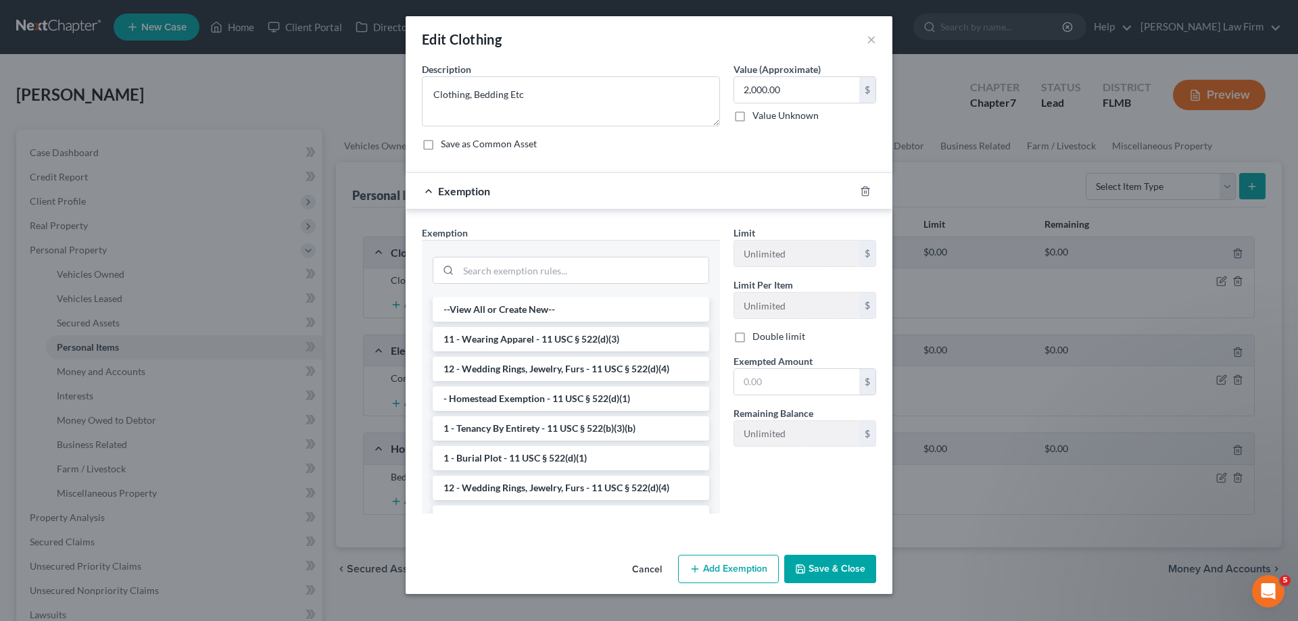
click at [647, 569] on button "Cancel" at bounding box center [646, 569] width 51 height 27
